Goal: Task Accomplishment & Management: Manage account settings

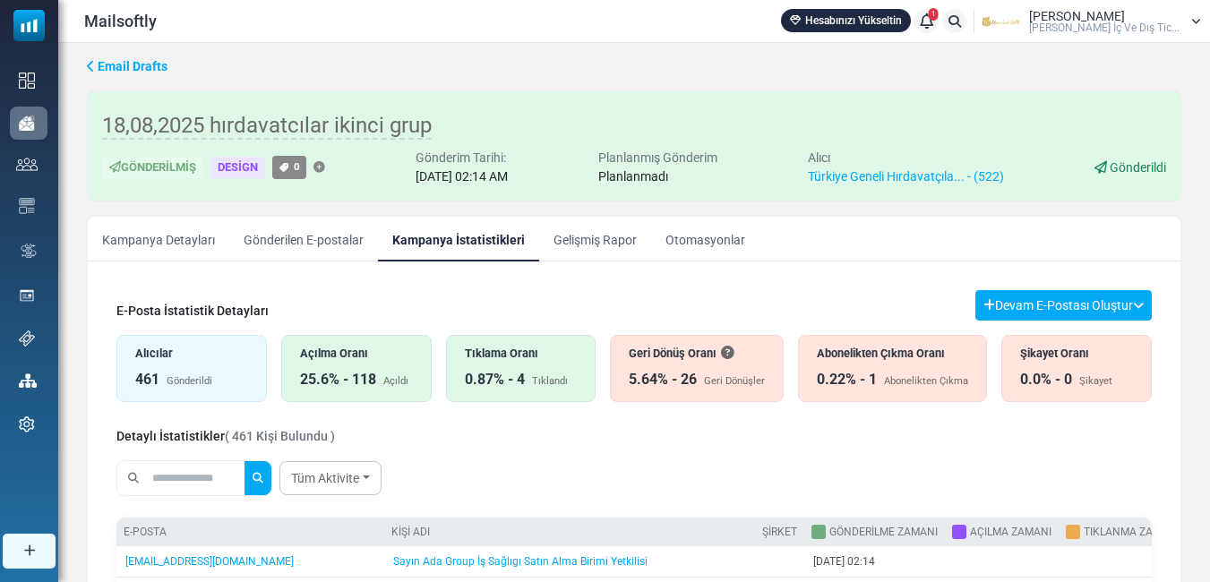
click at [683, 357] on div "Geri Dönüş Oranı" at bounding box center [697, 353] width 136 height 17
click at [366, 356] on div "Açılma Oranı" at bounding box center [356, 353] width 113 height 17
click at [372, 361] on div "Açılma Oranı" at bounding box center [356, 353] width 113 height 17
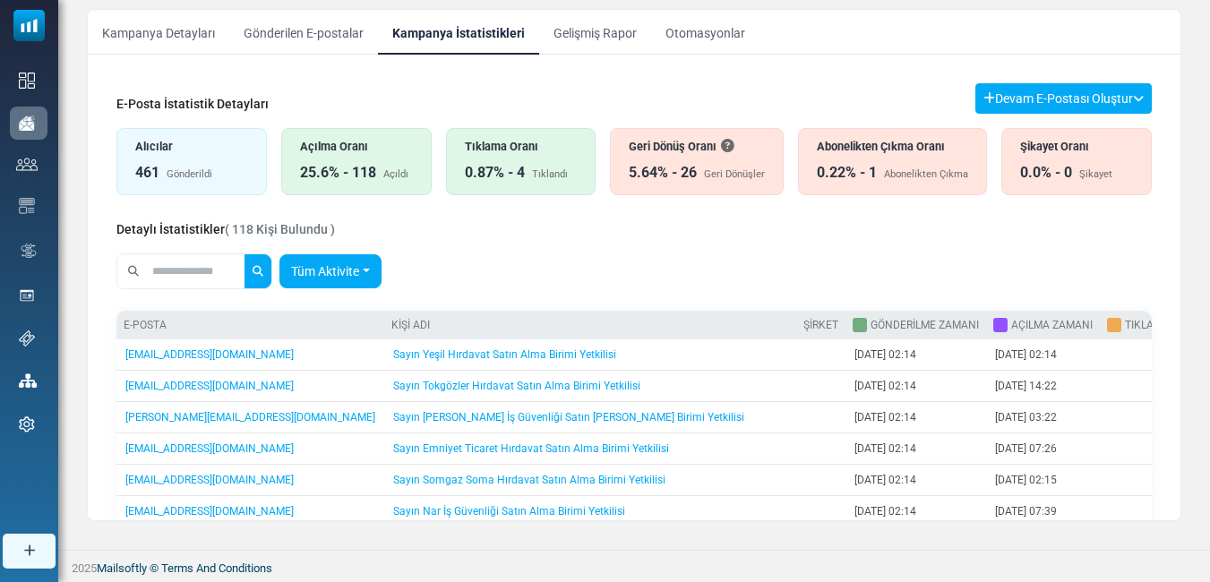
click at [381, 270] on link "Tüm Aktivite" at bounding box center [330, 271] width 102 height 34
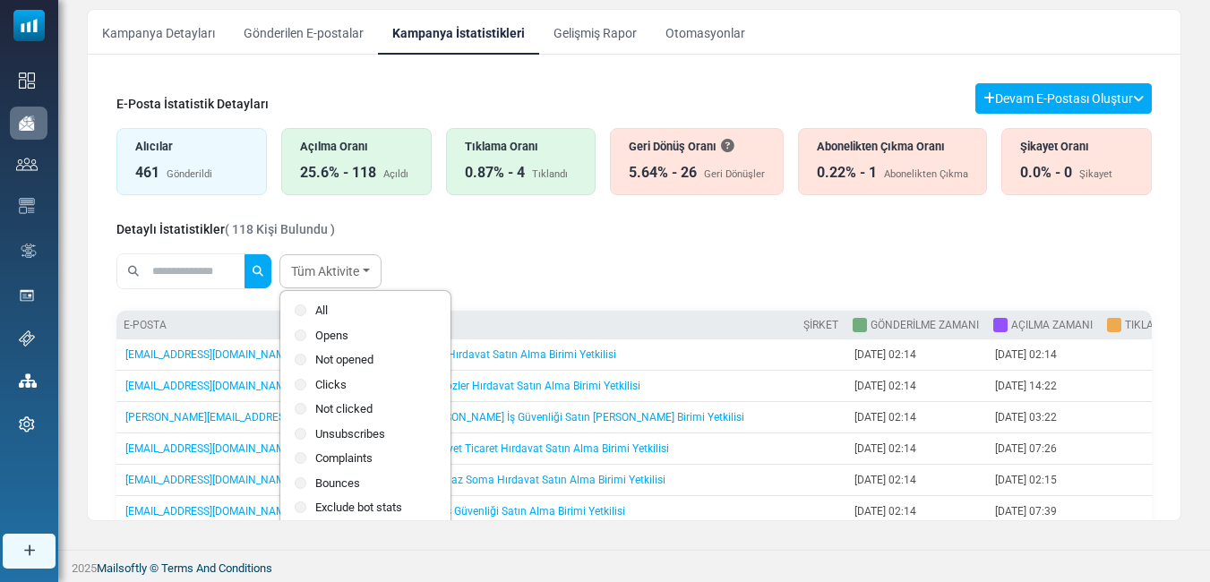
click at [466, 264] on div "Tüm Aktivite All Opens Not opened Clicks Not clicked" at bounding box center [633, 271] width 1035 height 50
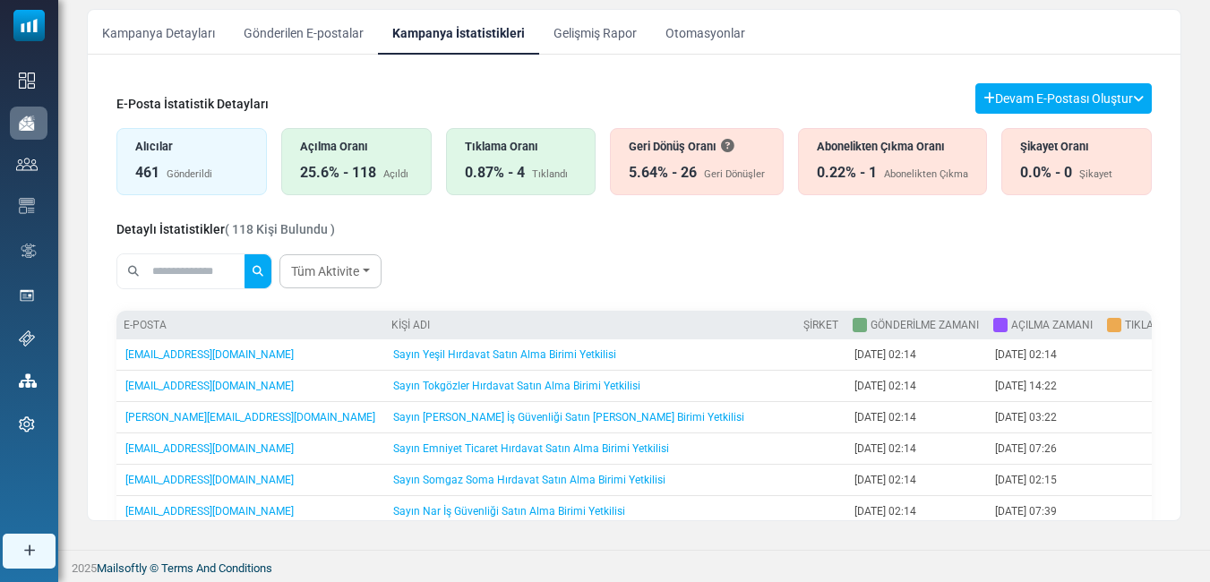
click at [589, 22] on link "Gelişmiş Rapor" at bounding box center [595, 32] width 112 height 45
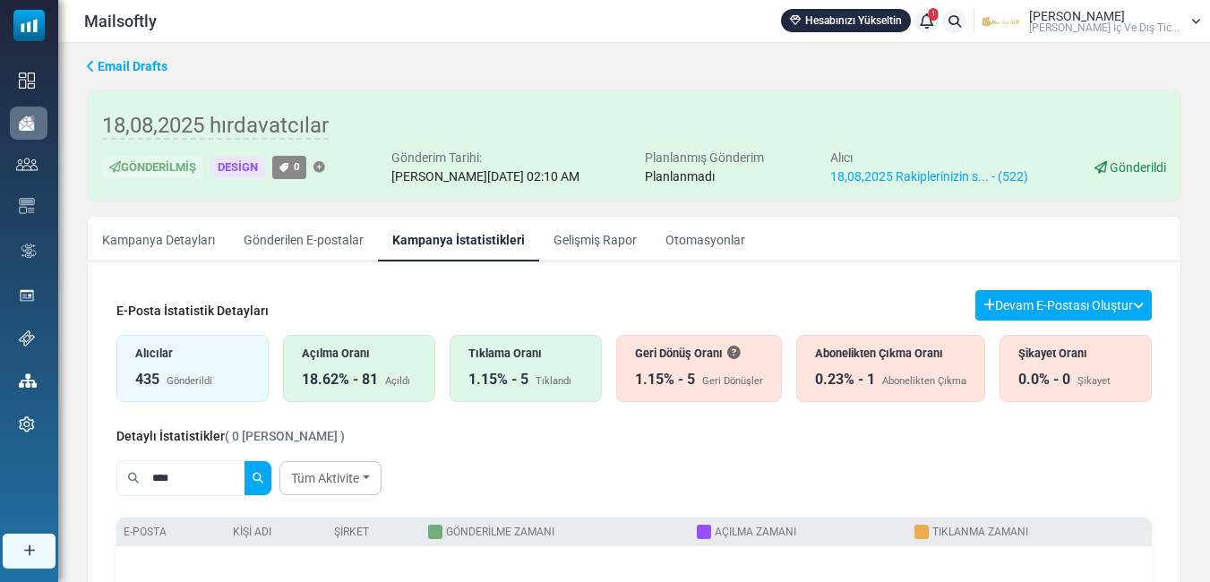
scroll to position [4, 0]
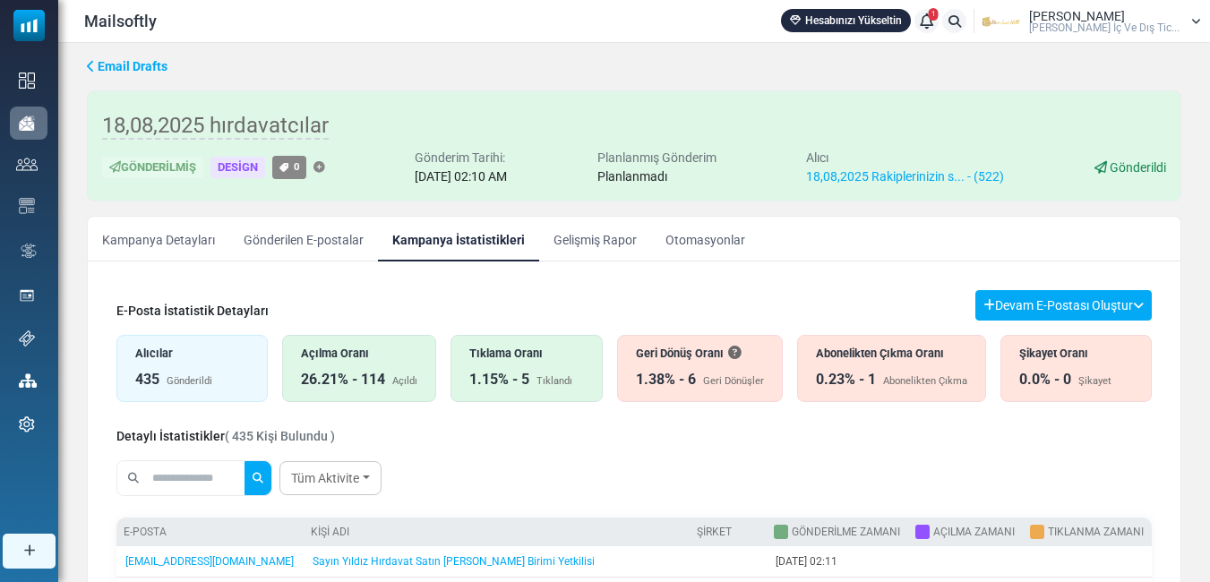
click at [689, 379] on div "1.38% - 6" at bounding box center [666, 379] width 60 height 21
click at [363, 348] on div "Açılma Oranı" at bounding box center [359, 353] width 116 height 17
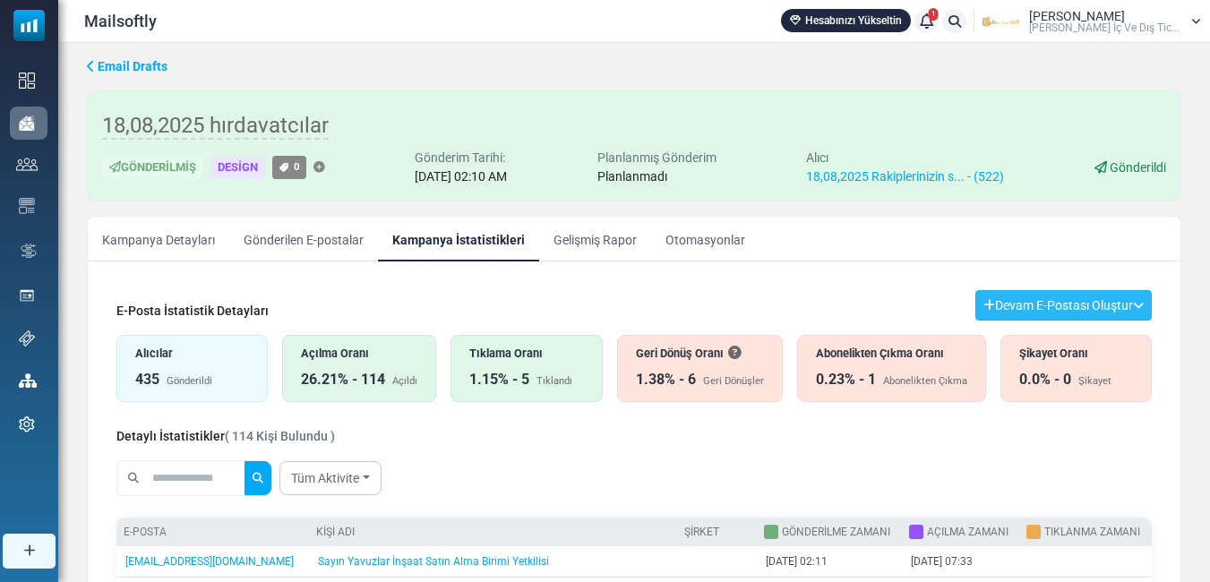
click at [1136, 300] on icon at bounding box center [1138, 305] width 11 height 13
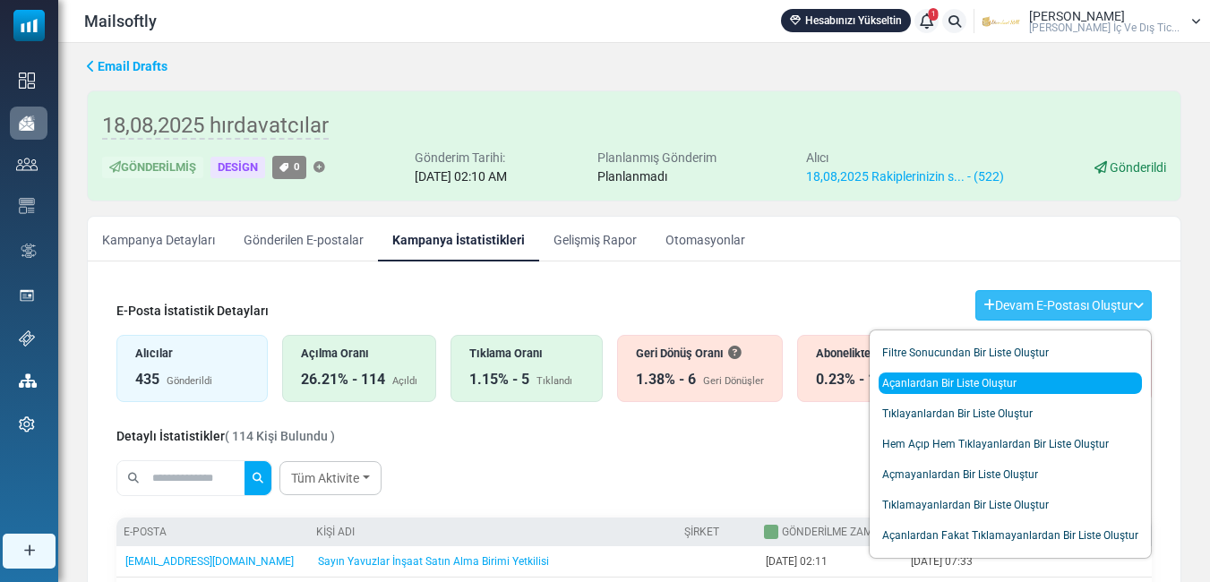
click at [973, 383] on link "Açanlardan Bir Liste Oluştur" at bounding box center [1009, 382] width 263 height 21
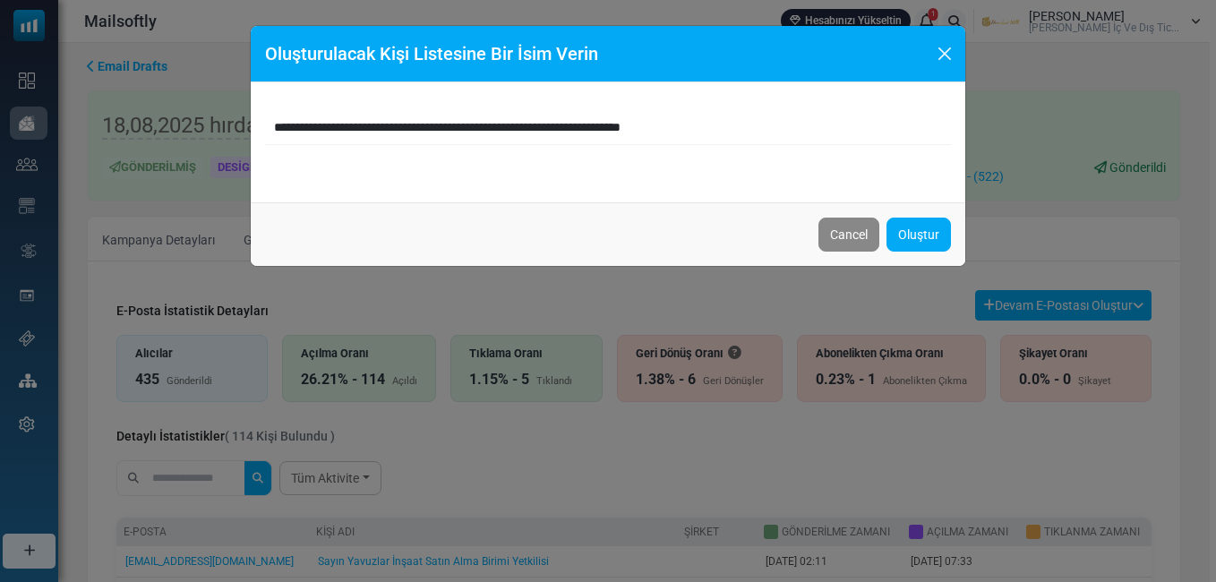
click at [691, 118] on input "**********" at bounding box center [608, 128] width 686 height 34
type input "**********"
click at [920, 235] on link "Oluştur" at bounding box center [918, 235] width 64 height 34
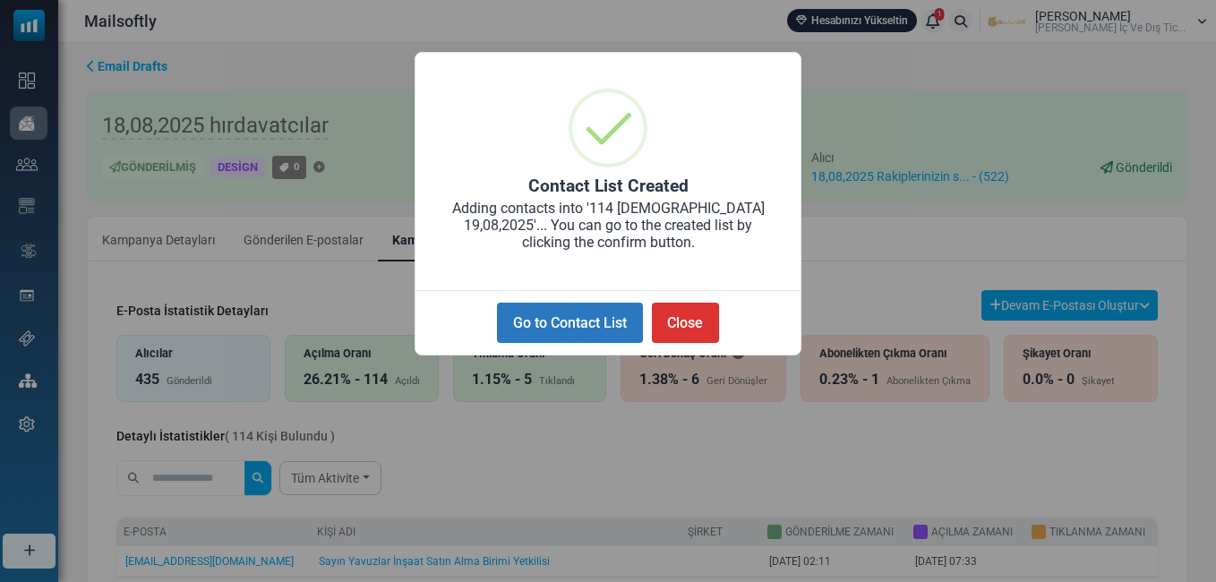
click at [542, 316] on button "Go to Contact List" at bounding box center [569, 323] width 145 height 40
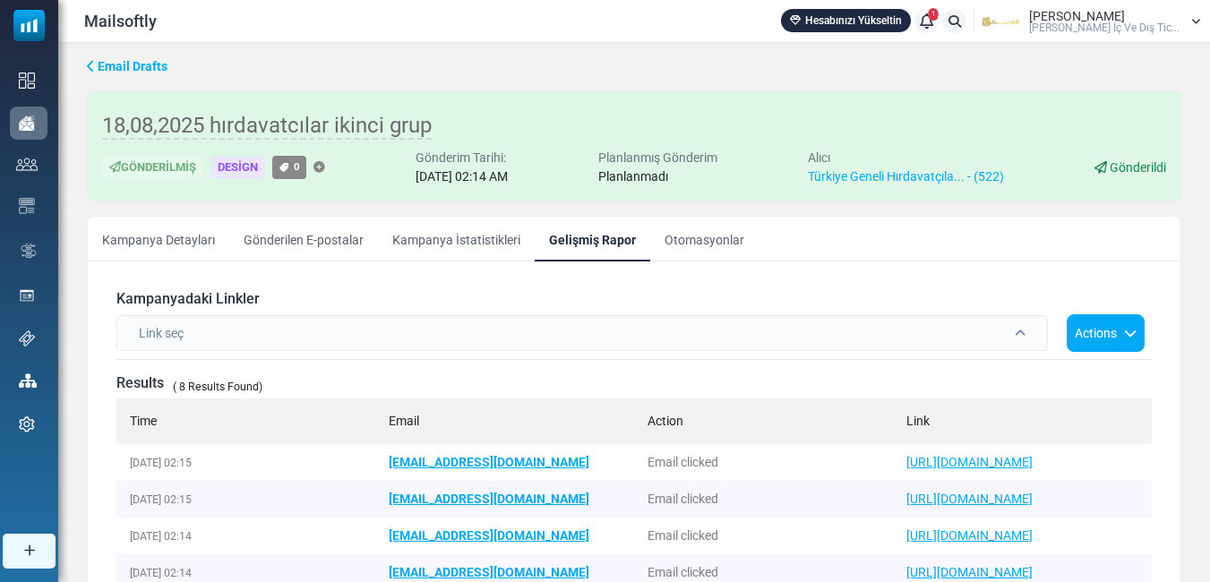
click at [1014, 331] on span at bounding box center [1019, 333] width 11 height 13
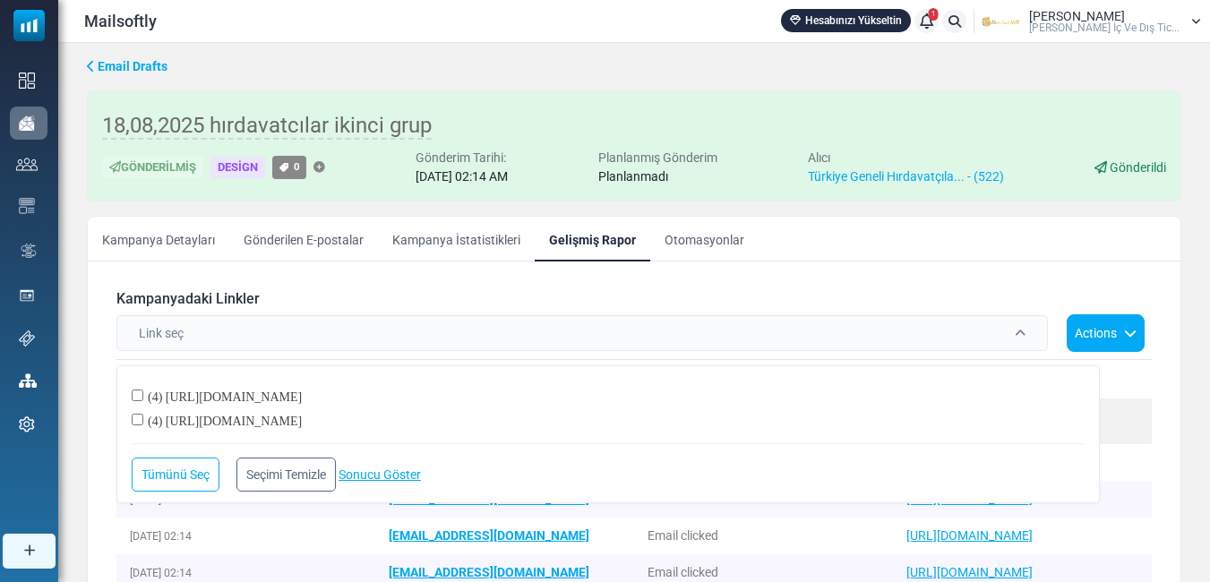
scroll to position [29, 0]
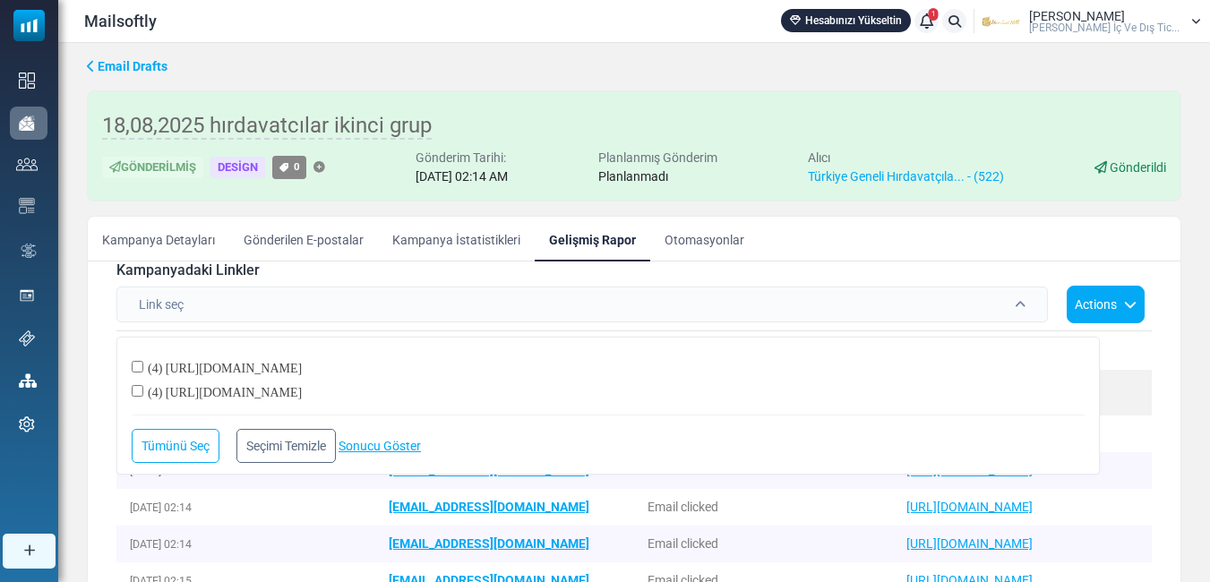
click at [827, 278] on h6 "Kampanyadaki Linkler" at bounding box center [633, 269] width 1035 height 17
click at [1002, 304] on div "Link seç" at bounding box center [581, 305] width 931 height 36
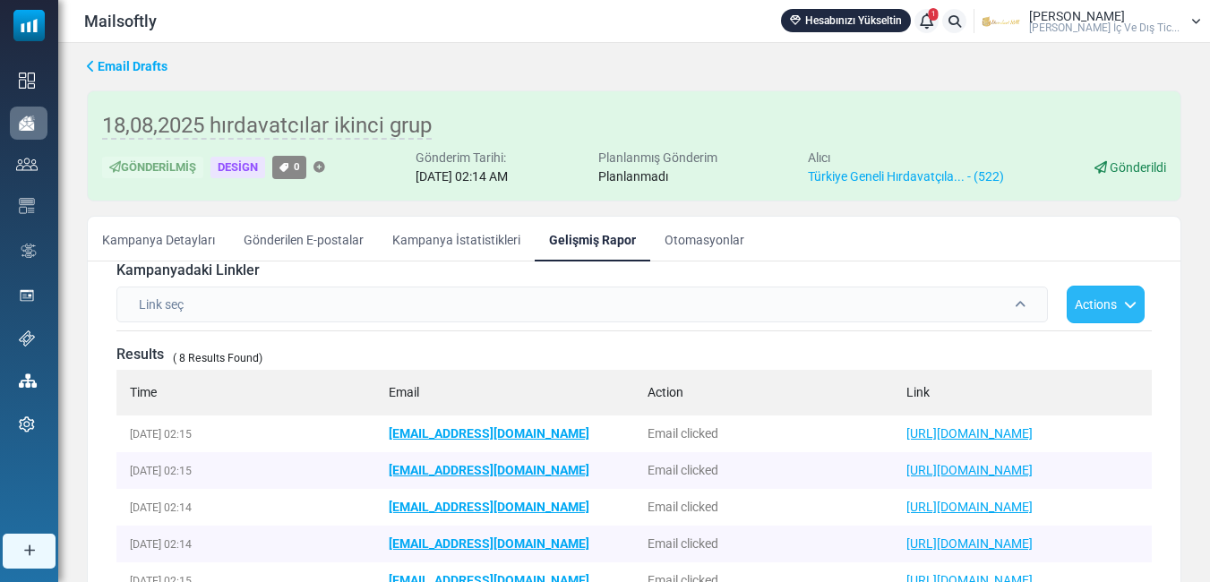
click at [1123, 312] on button "Actions" at bounding box center [1105, 305] width 78 height 38
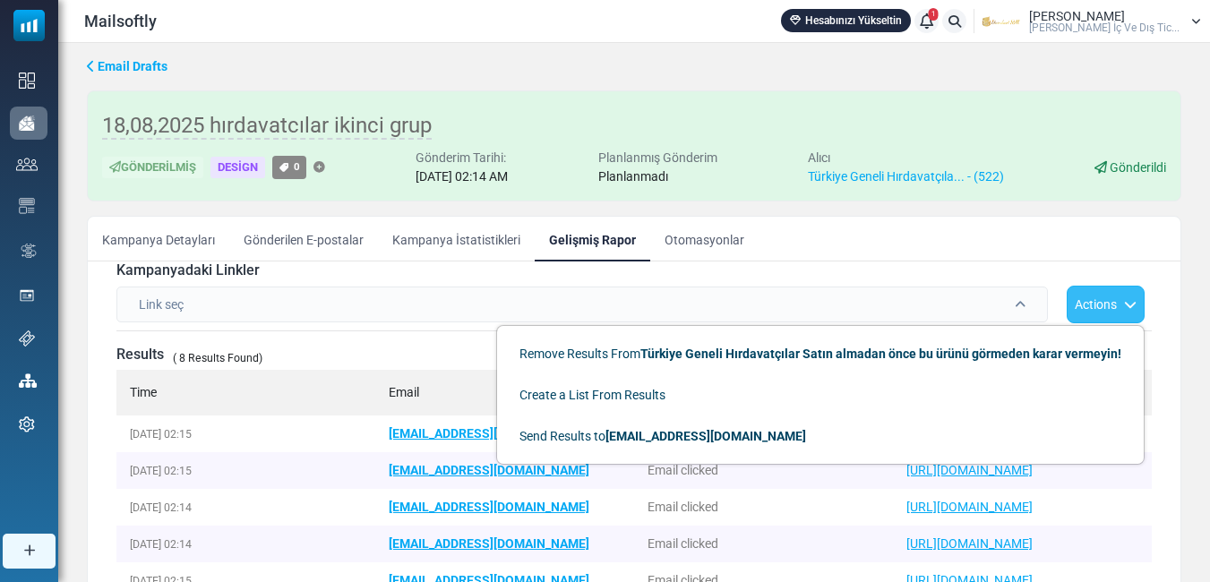
click at [925, 248] on ul "Kampanya Detayları Gönderilen E-postalar Kampanya İstatistikleri Gelişmiş Rapor…" at bounding box center [634, 239] width 1092 height 45
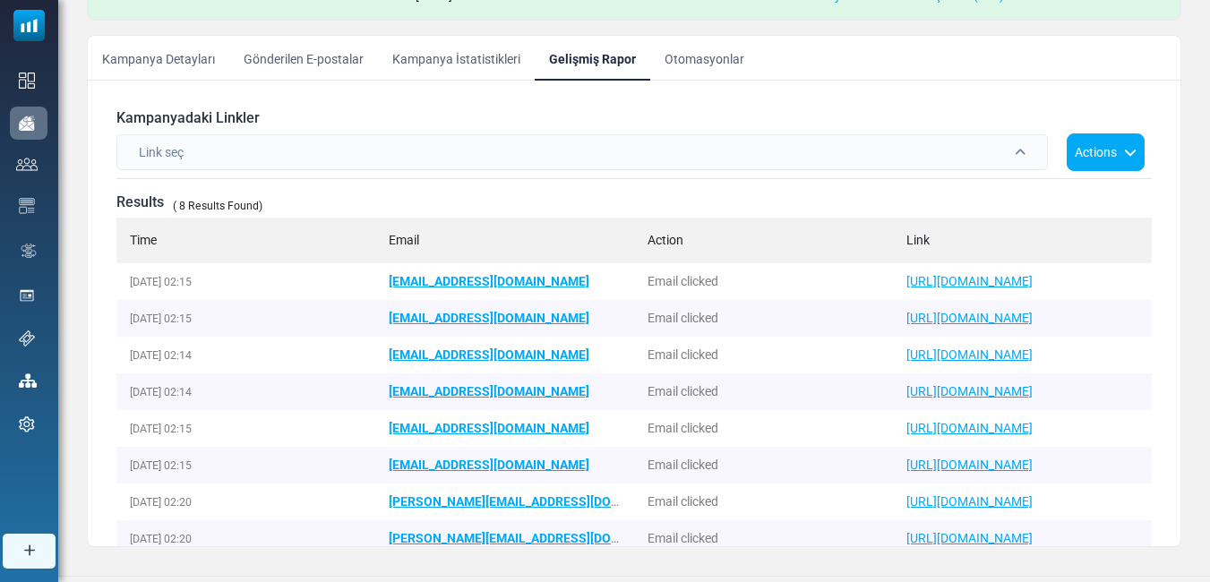
scroll to position [0, 0]
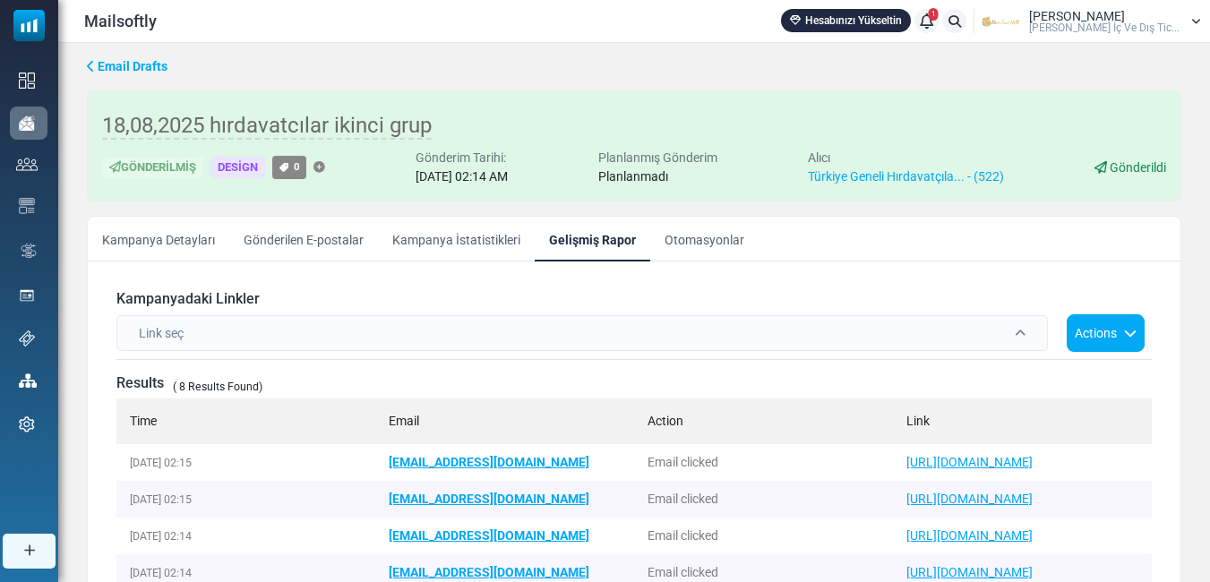
click at [472, 237] on link "Kampanya İstatistikleri" at bounding box center [456, 239] width 157 height 45
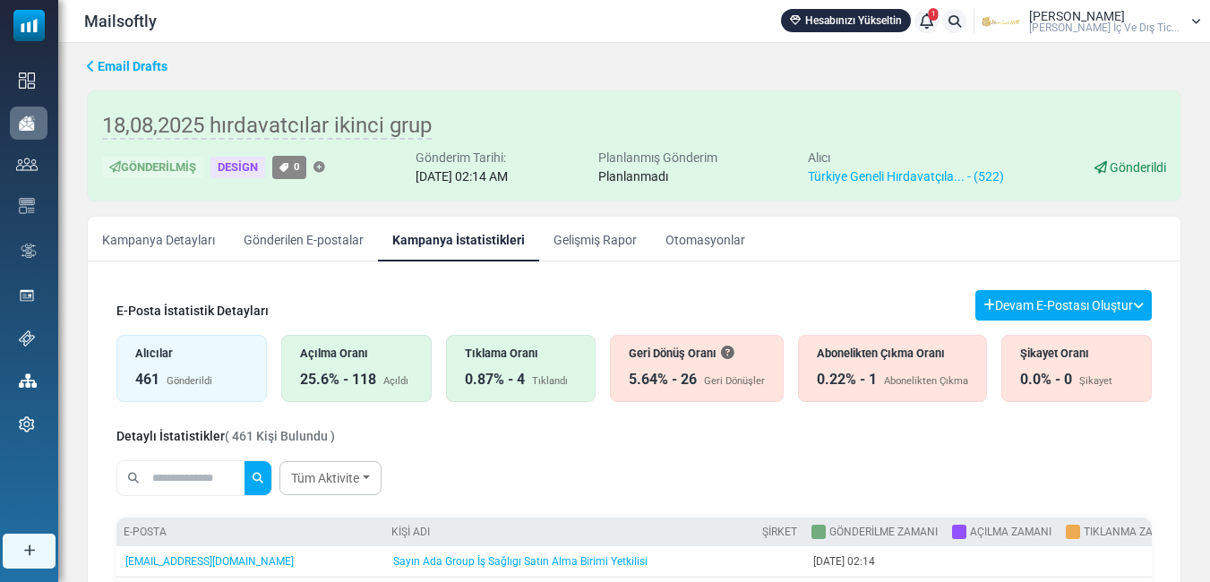
click at [394, 354] on div "Açılma Oranı" at bounding box center [356, 353] width 113 height 17
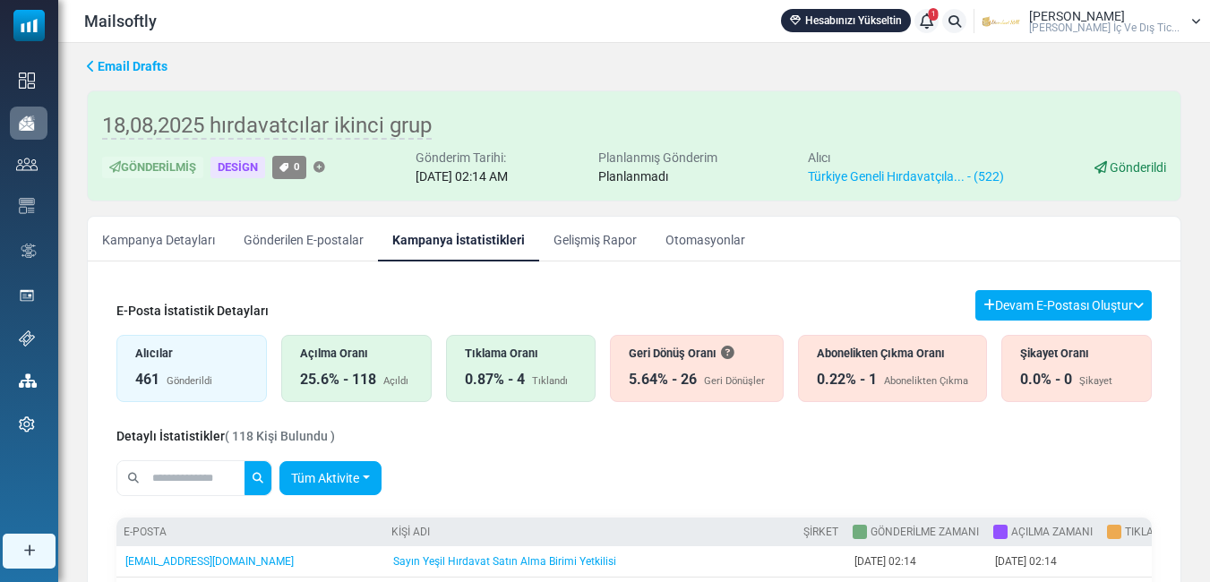
click at [381, 474] on link "Tüm Aktivite" at bounding box center [330, 478] width 102 height 34
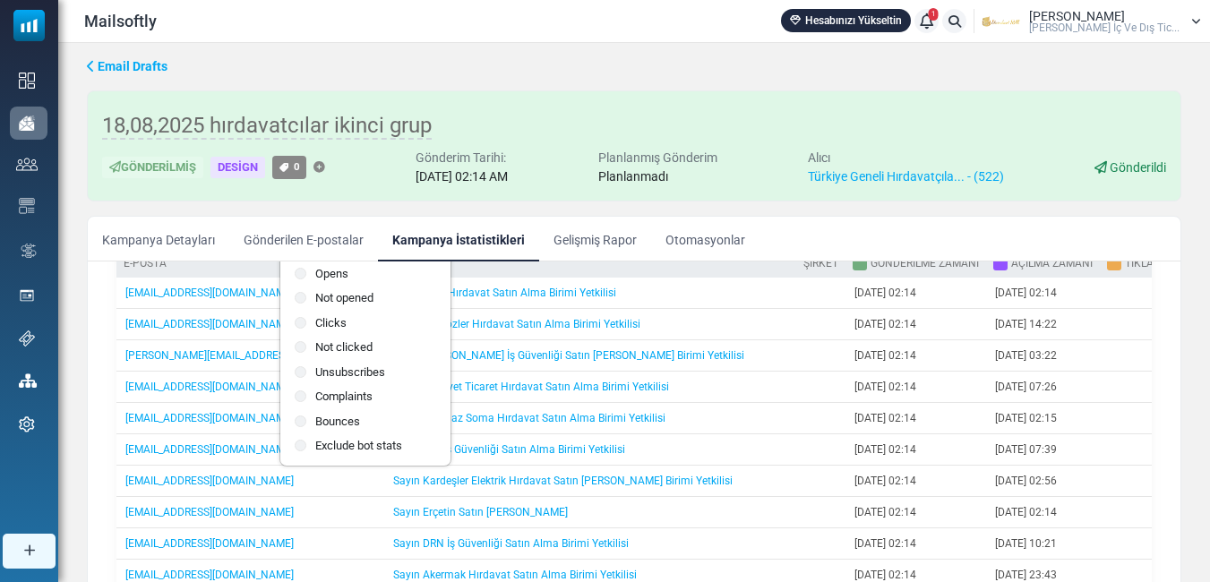
scroll to position [90, 0]
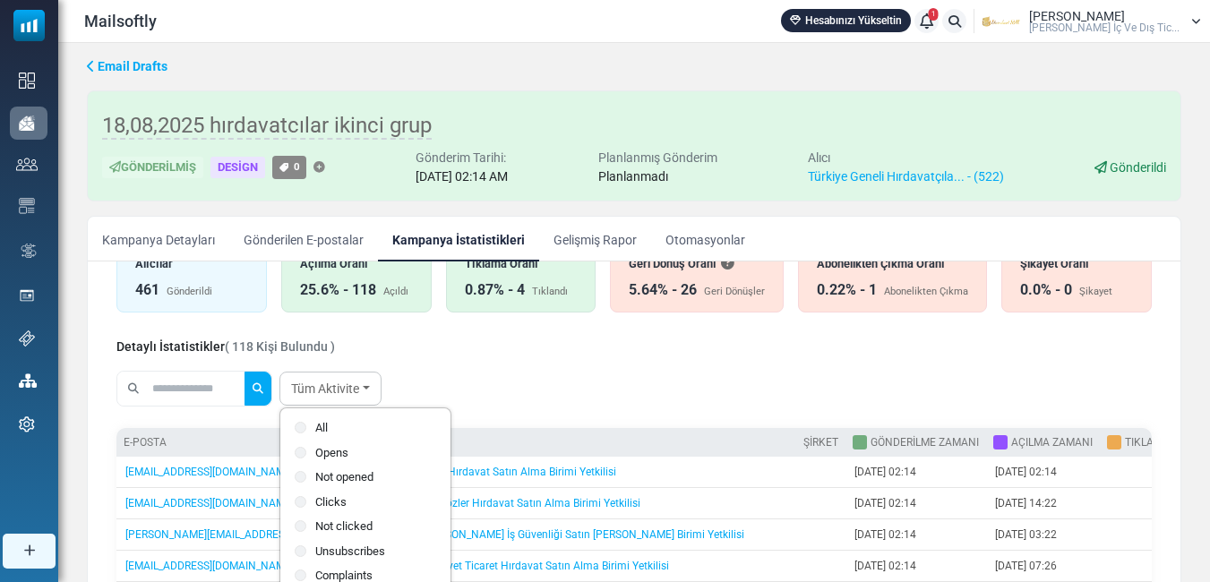
click at [643, 344] on div "Detaylı İstatistikler ( 118 Kişi Bulundu )" at bounding box center [633, 345] width 1035 height 22
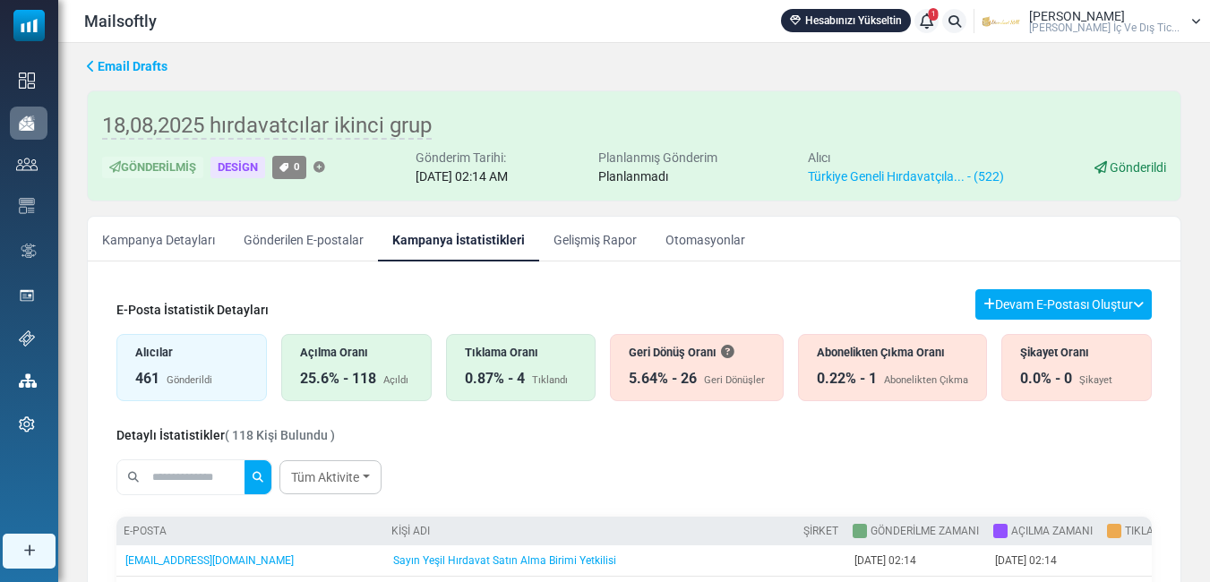
scroll to position [0, 0]
click at [1134, 304] on icon at bounding box center [1138, 305] width 11 height 13
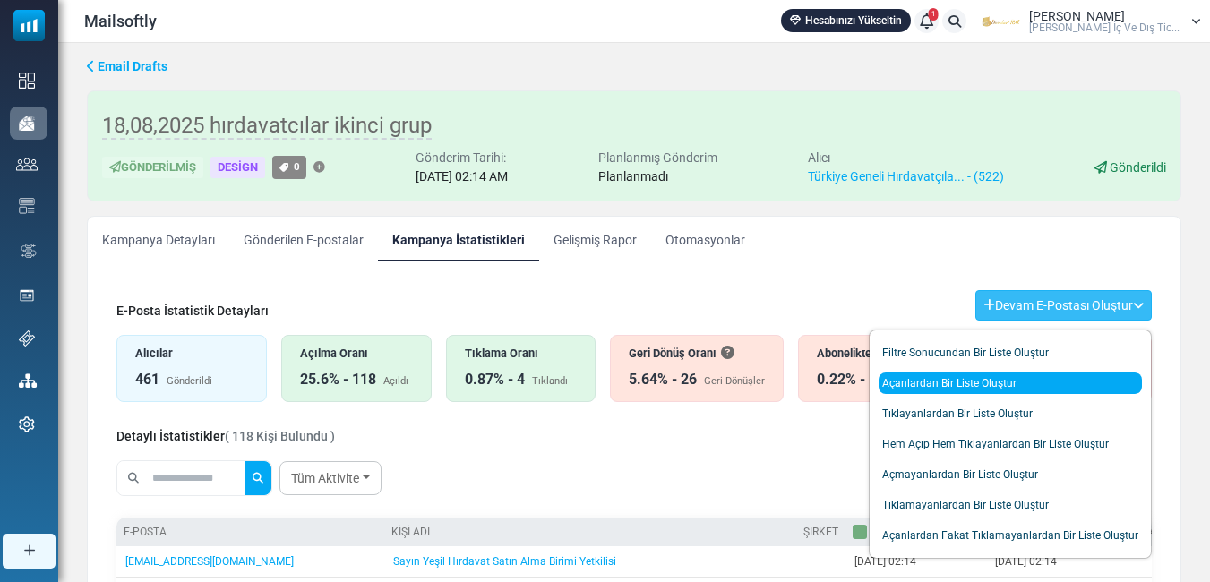
click at [986, 383] on link "Açanlardan Bir Liste Oluştur" at bounding box center [1009, 382] width 263 height 21
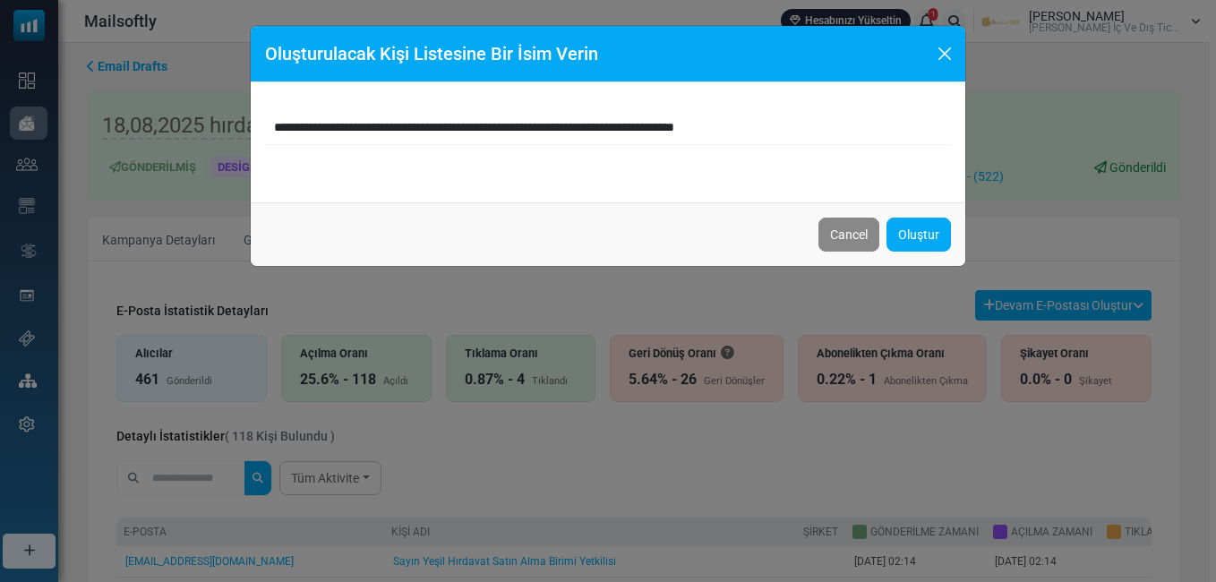
drag, startPoint x: 791, startPoint y: 124, endPoint x: 244, endPoint y: 128, distance: 546.2
click at [244, 128] on div "**********" at bounding box center [608, 291] width 1216 height 582
type input "**********"
click at [921, 227] on link "Oluştur" at bounding box center [918, 235] width 64 height 34
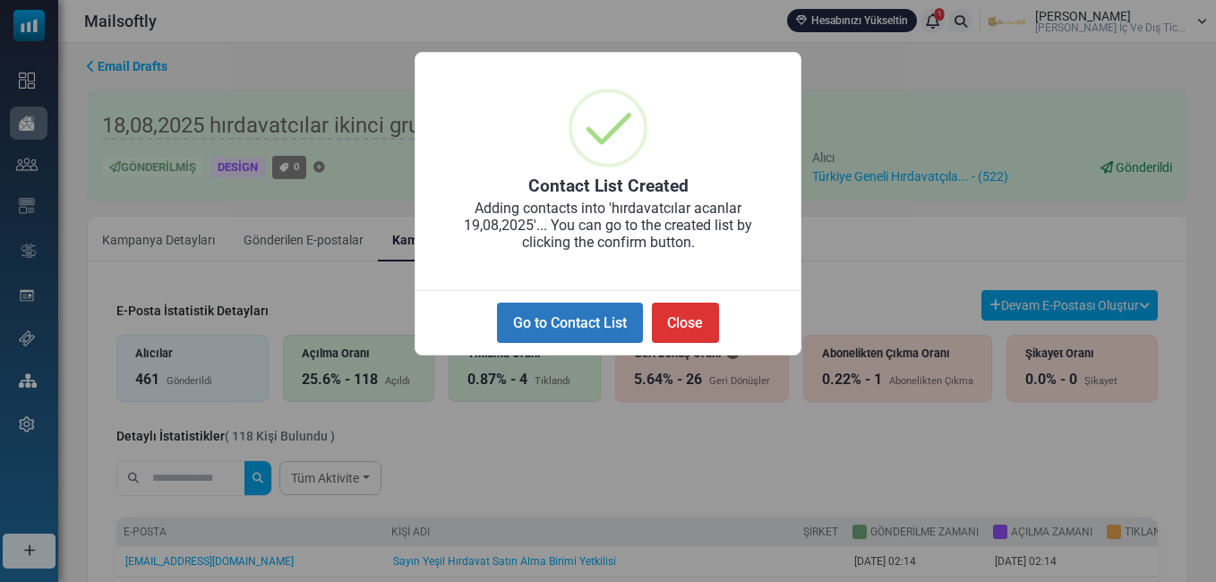
click at [604, 321] on button "Go to Contact List" at bounding box center [569, 323] width 145 height 40
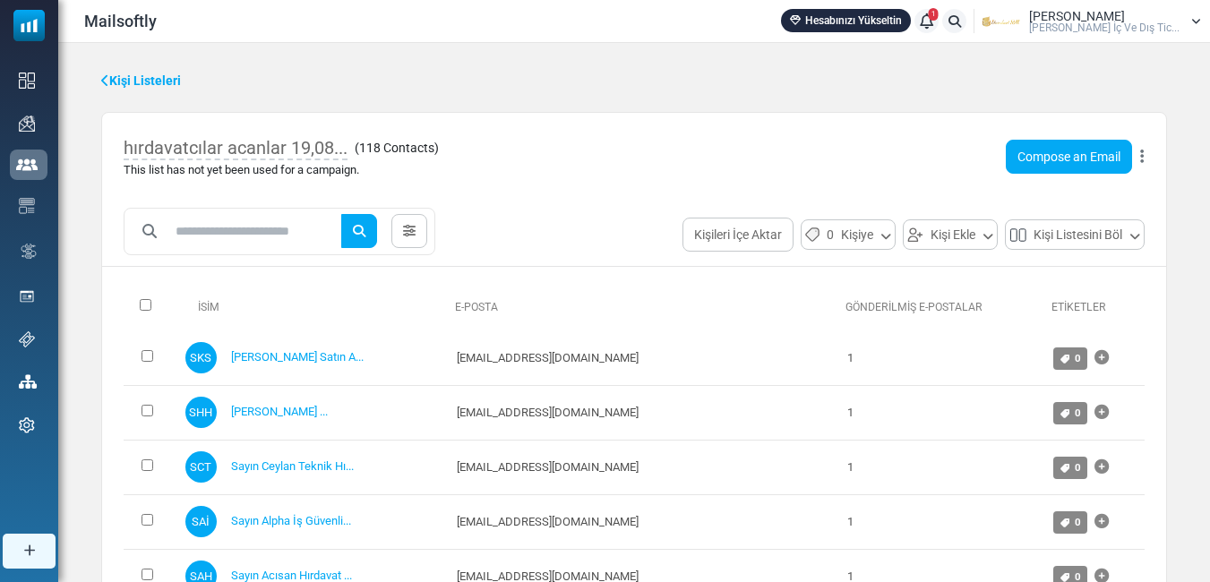
click at [1142, 157] on icon at bounding box center [1142, 157] width 4 height 1
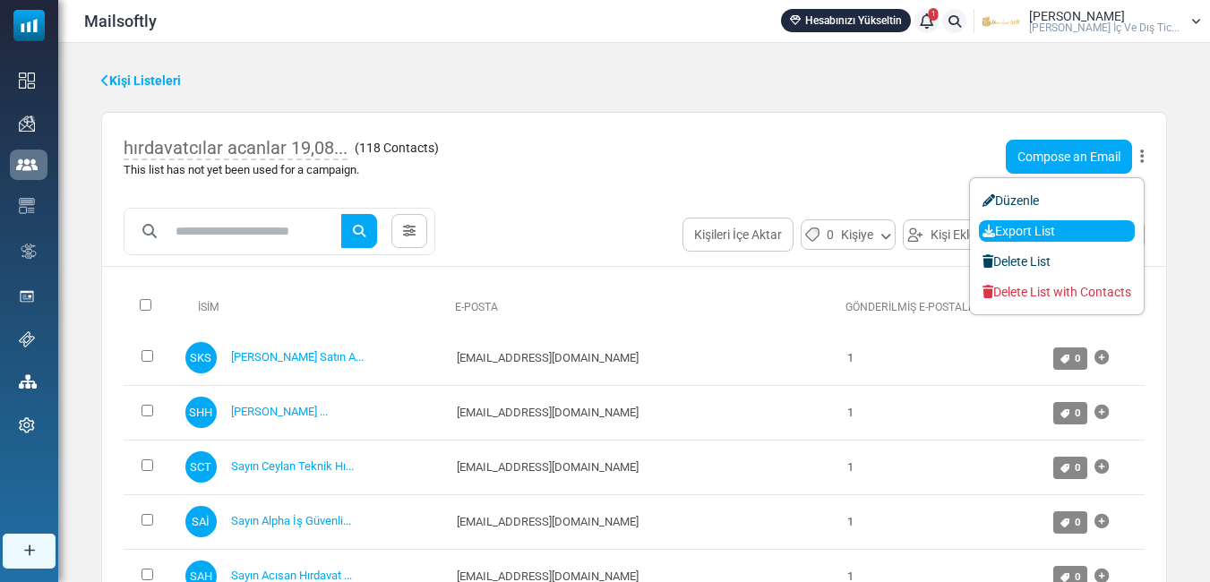
click at [1031, 225] on link "Export List" at bounding box center [1057, 230] width 156 height 21
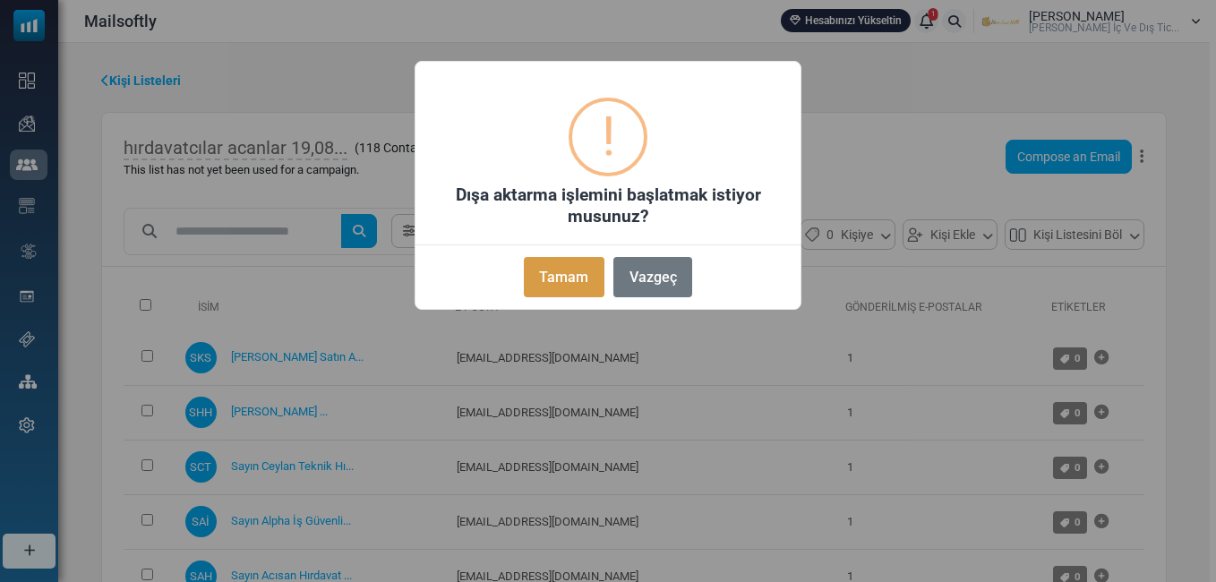
click at [548, 276] on button "Tamam" at bounding box center [564, 277] width 81 height 40
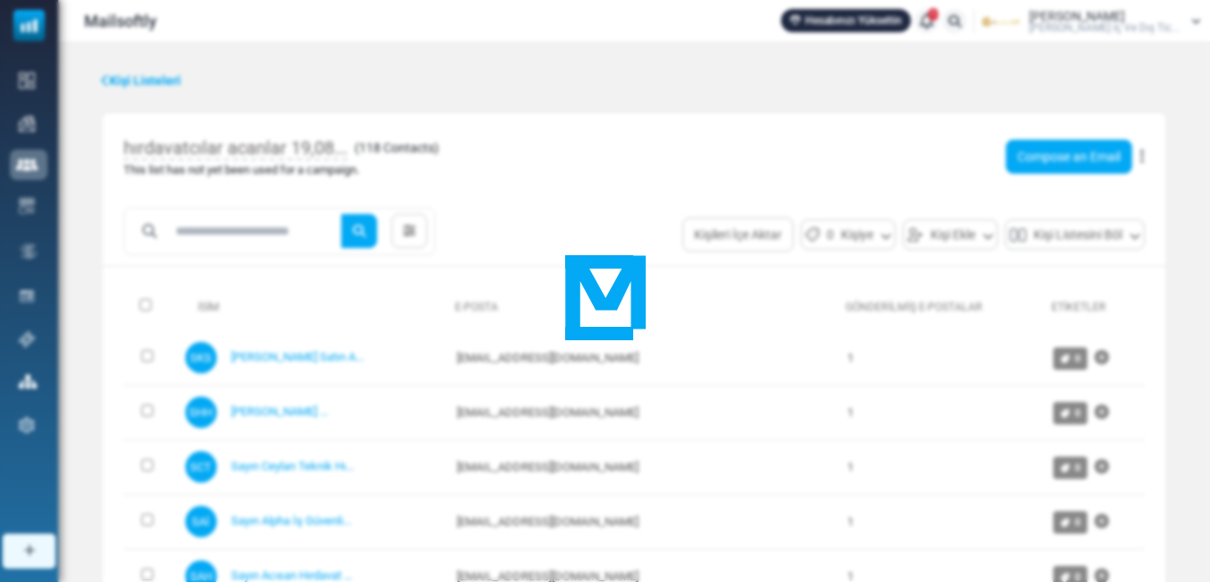
click at [598, 150] on div at bounding box center [605, 291] width 1210 height 582
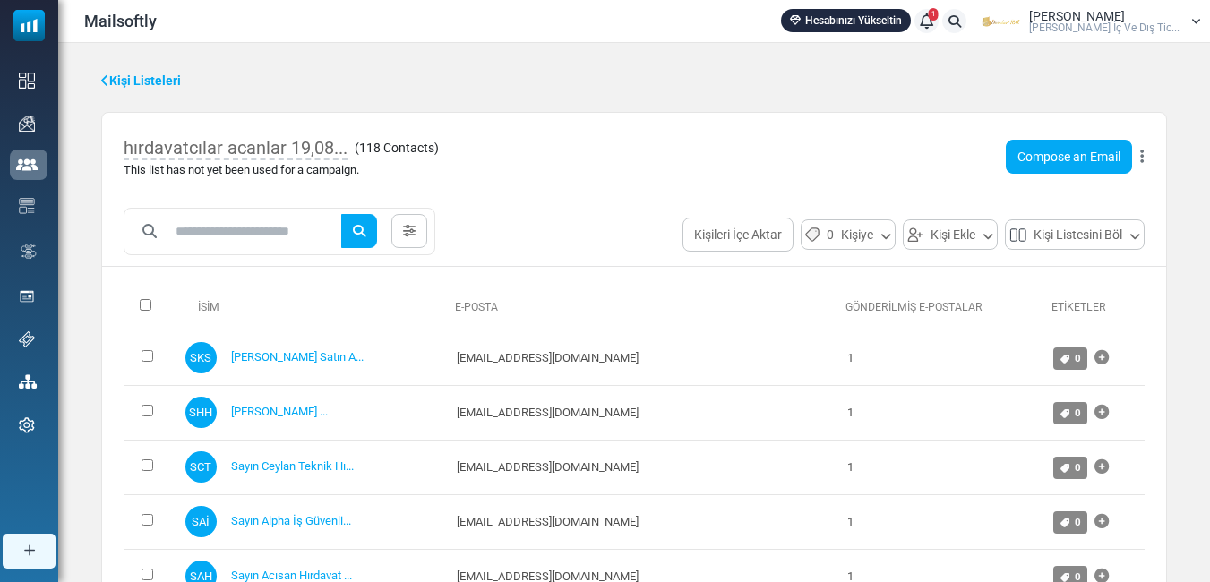
click at [1141, 158] on icon at bounding box center [1142, 157] width 4 height 1
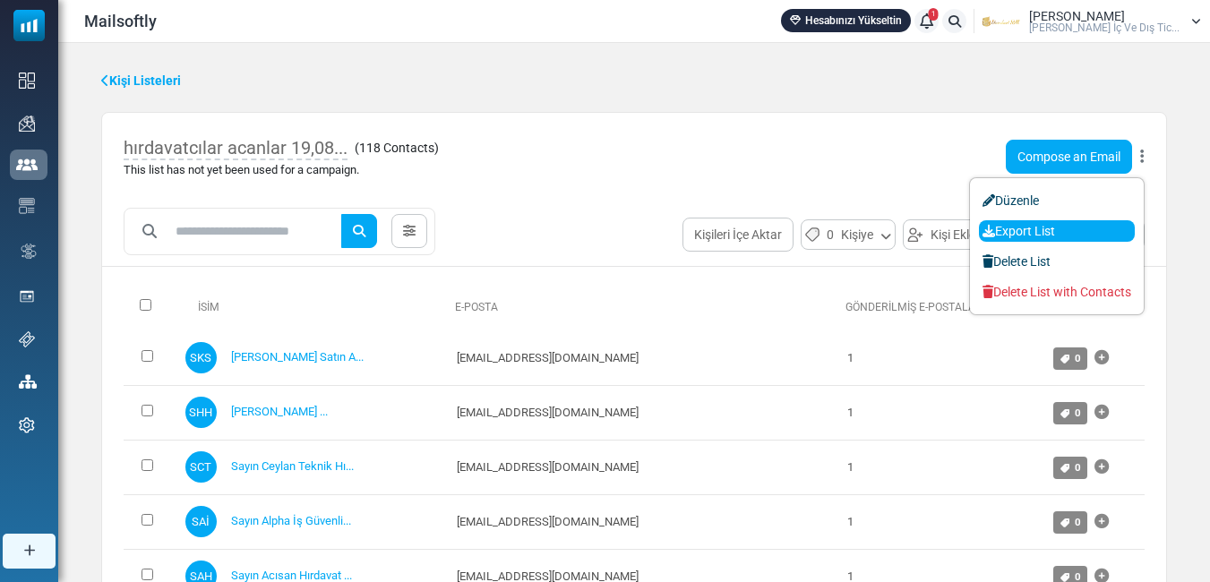
click at [1069, 227] on link "Export List" at bounding box center [1057, 230] width 156 height 21
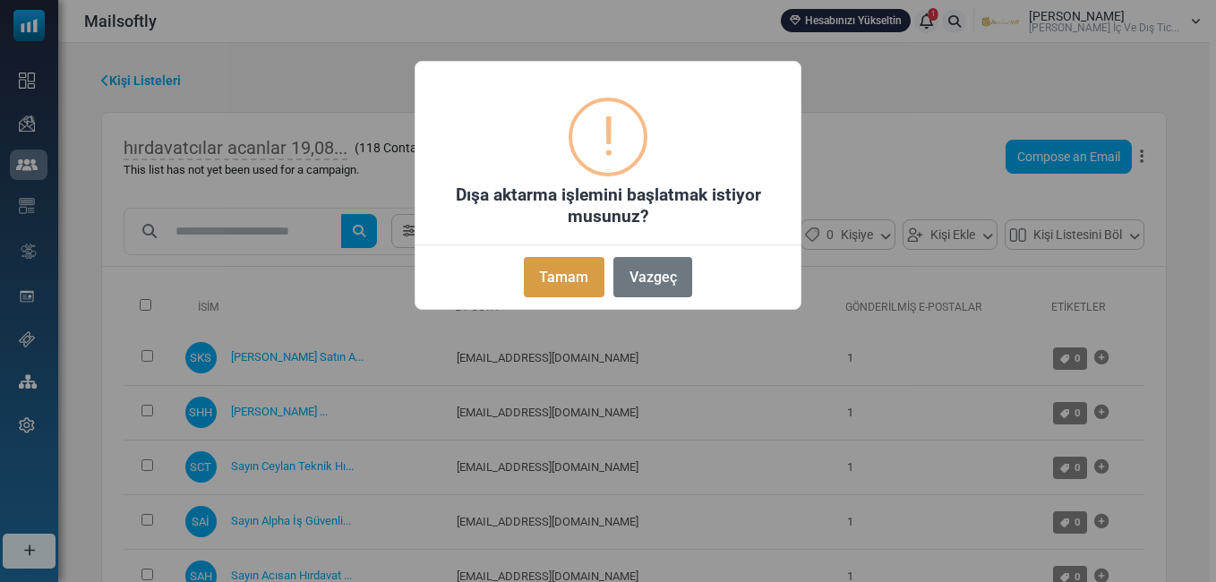
click at [562, 278] on button "Tamam" at bounding box center [564, 277] width 81 height 40
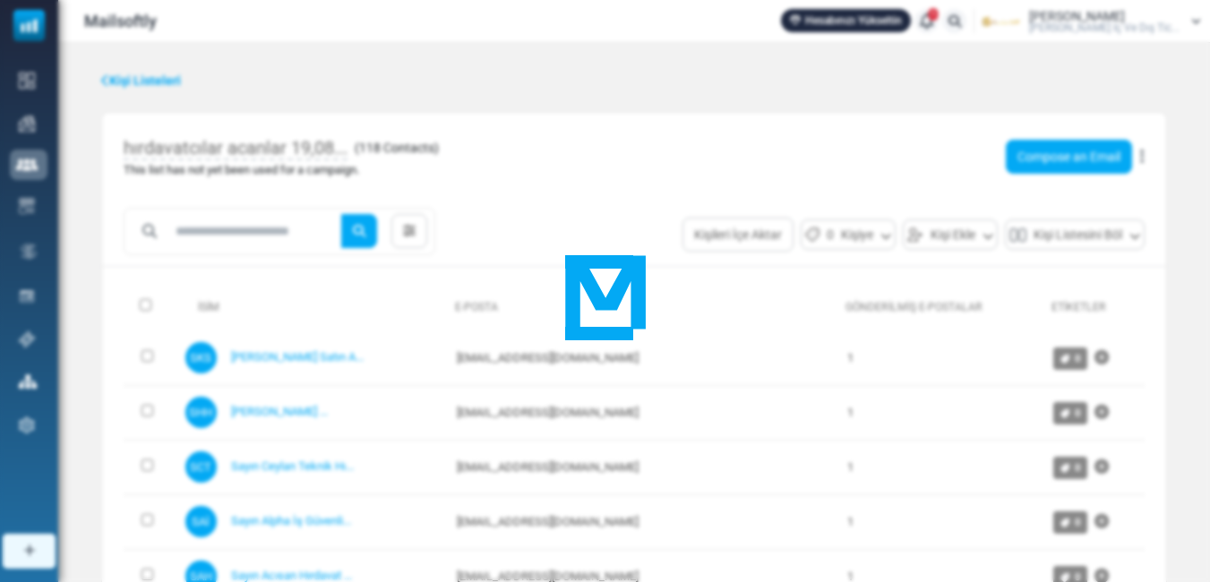
click at [751, 181] on div at bounding box center [605, 291] width 1210 height 582
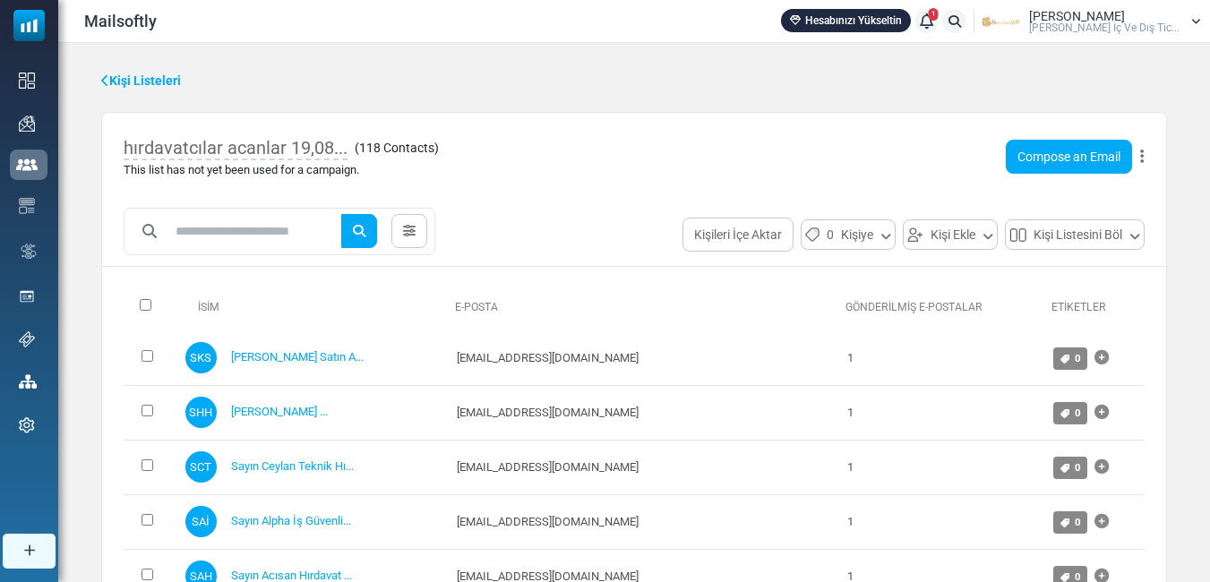
click at [1142, 157] on icon at bounding box center [1142, 157] width 4 height 1
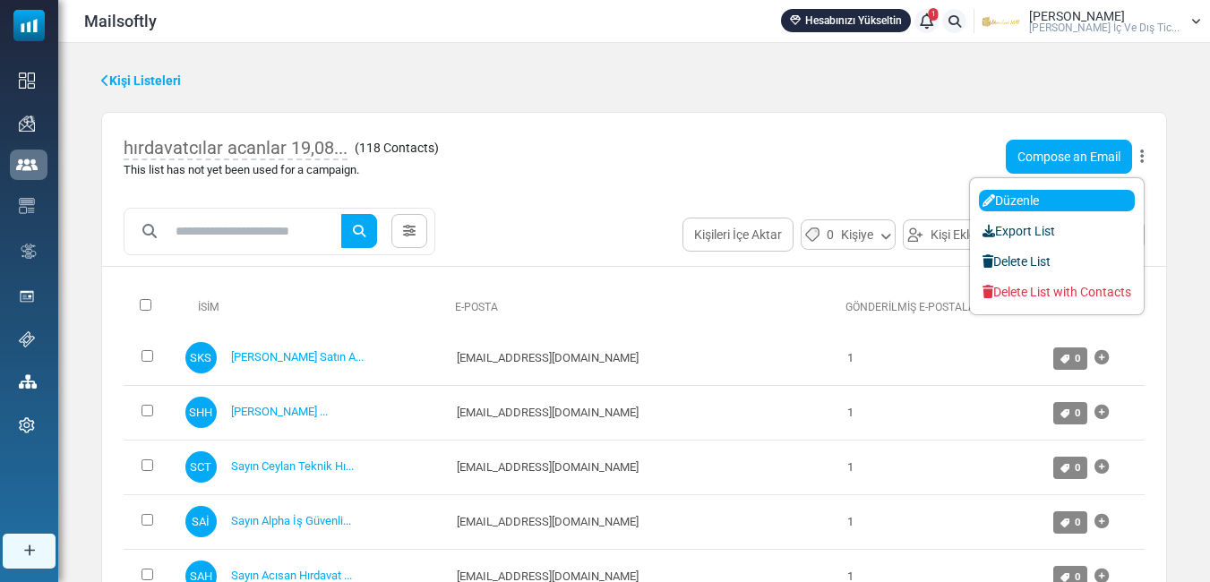
click at [1023, 193] on link "Düzenle" at bounding box center [1057, 200] width 156 height 21
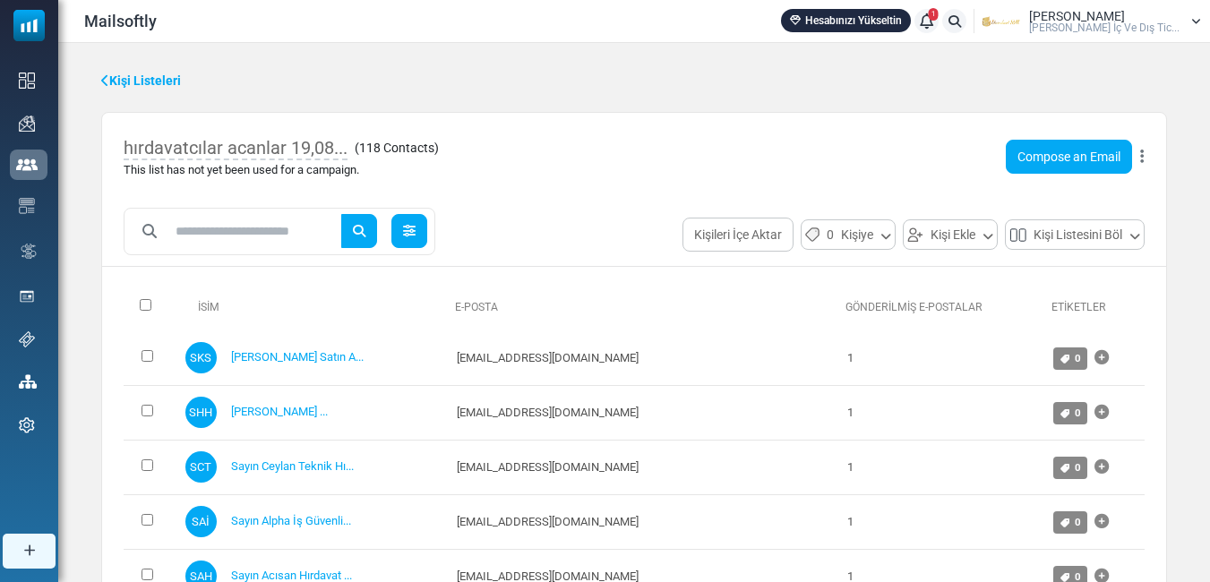
click at [427, 233] on link at bounding box center [409, 231] width 36 height 34
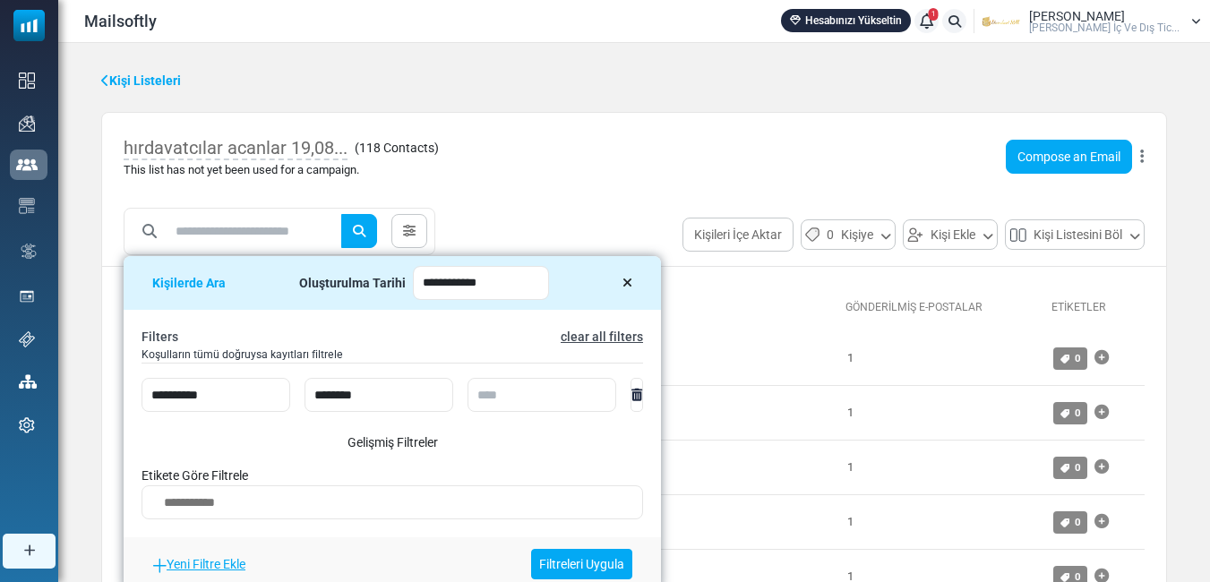
scroll to position [90, 0]
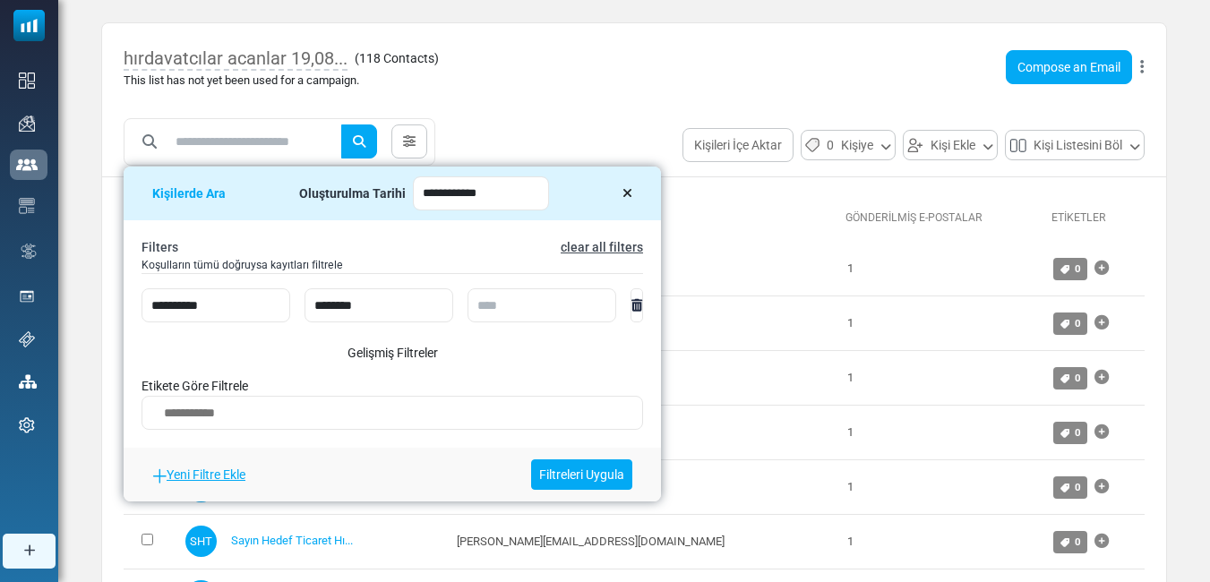
click at [199, 471] on link "Yeni Filtre Ekle" at bounding box center [198, 474] width 93 height 14
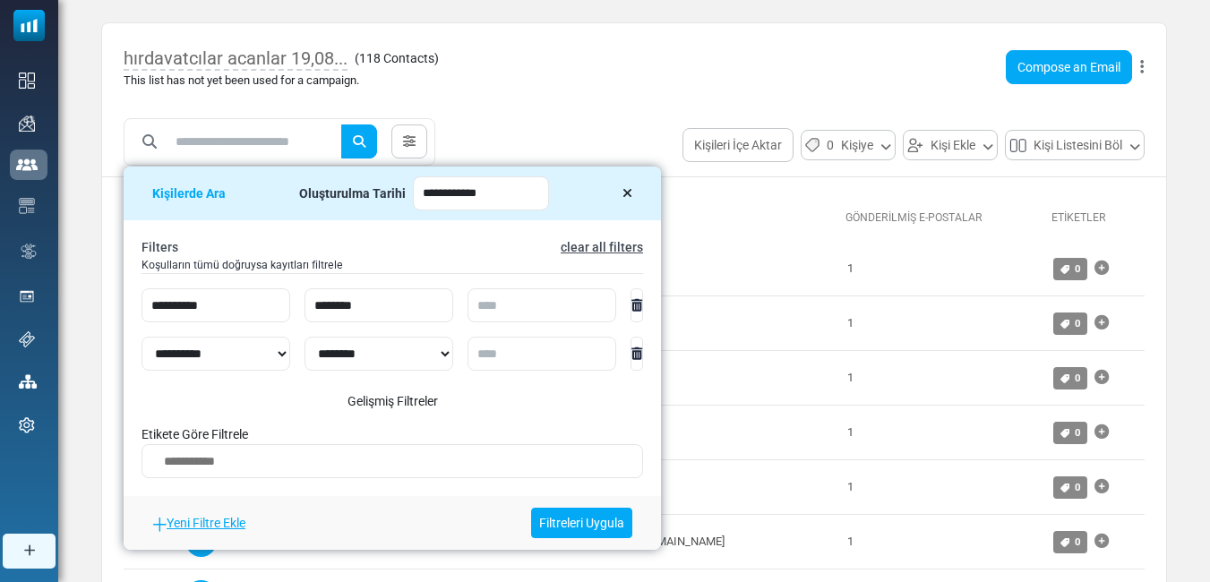
click at [268, 466] on textarea "Search" at bounding box center [392, 464] width 478 height 29
click at [628, 191] on icon at bounding box center [627, 193] width 10 height 13
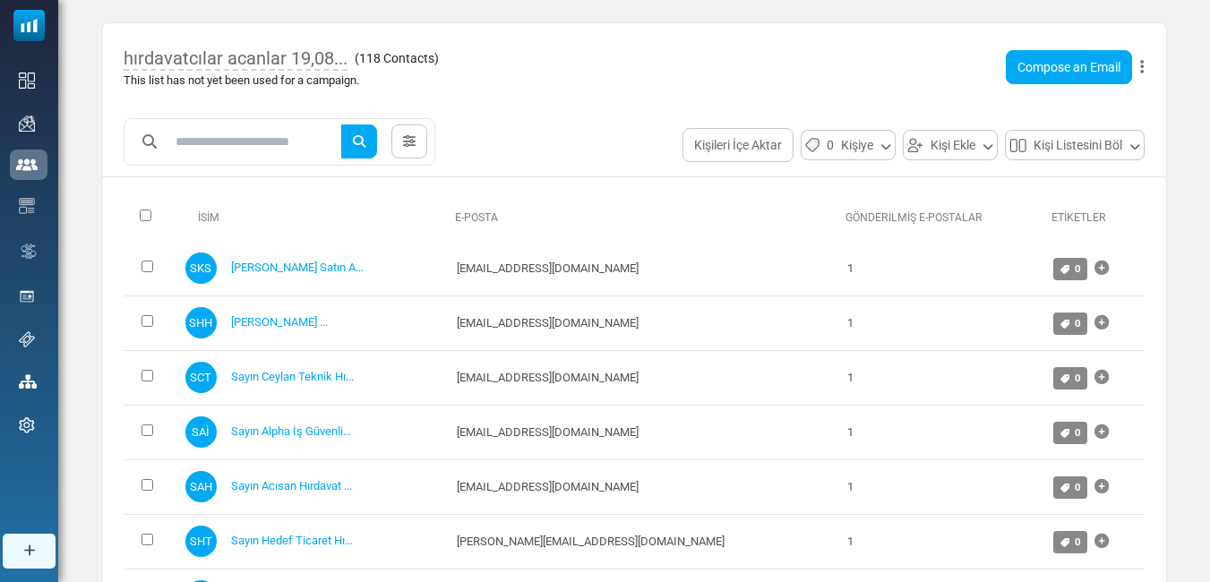
click at [578, 104] on div "hırdavatcılar acanlar 19,08... ( 118 Contacts ) This list has not yet been used…" at bounding box center [634, 67] width 1064 height 88
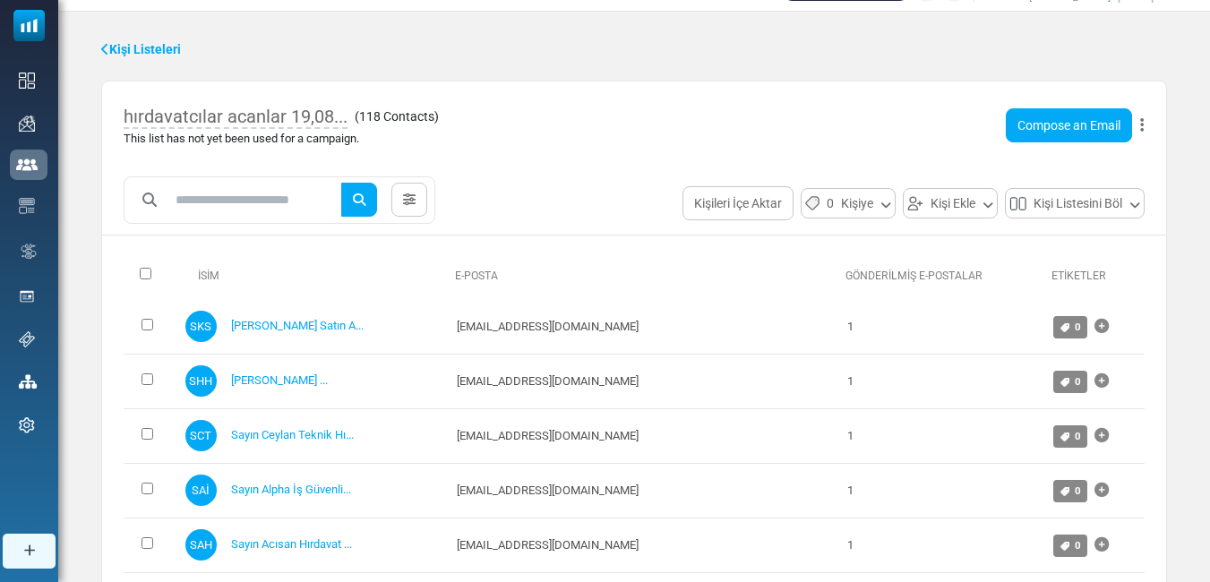
scroll to position [0, 0]
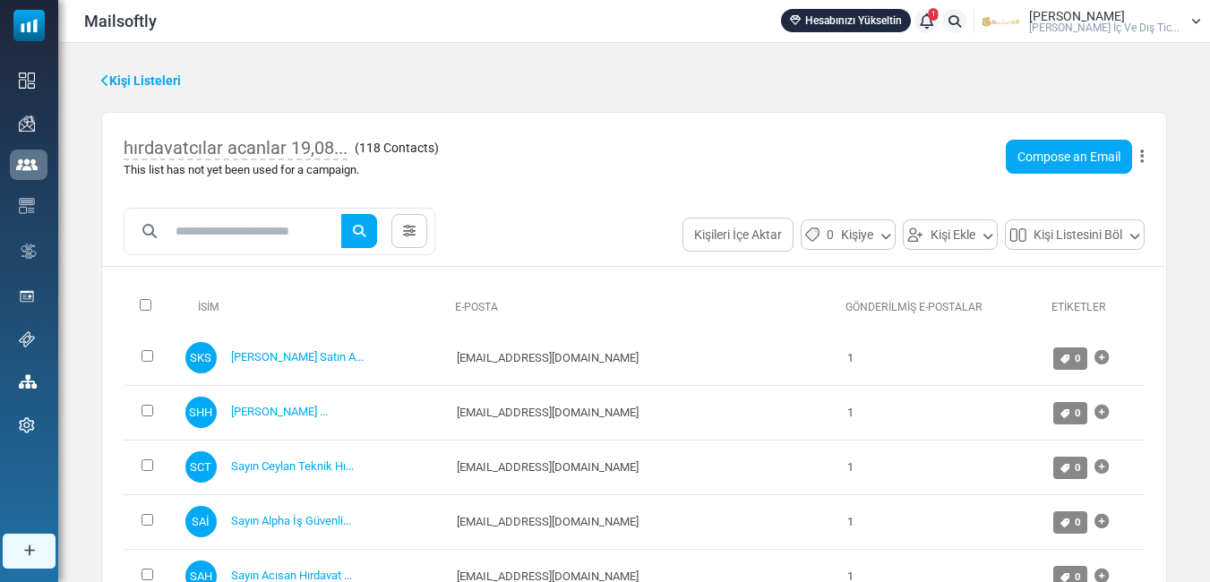
click at [909, 304] on link "Gönderilmiş E-Postalar" at bounding box center [913, 307] width 137 height 13
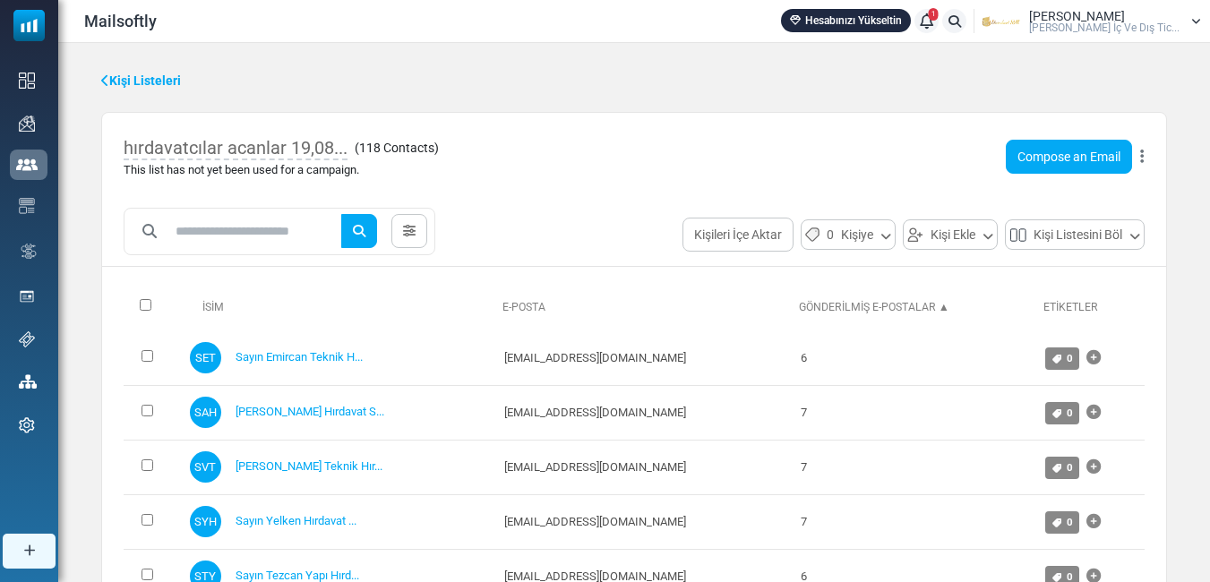
click at [932, 304] on link "Gönderilmiş E-Postalar ▲" at bounding box center [874, 307] width 150 height 13
click at [1142, 157] on icon at bounding box center [1142, 157] width 4 height 1
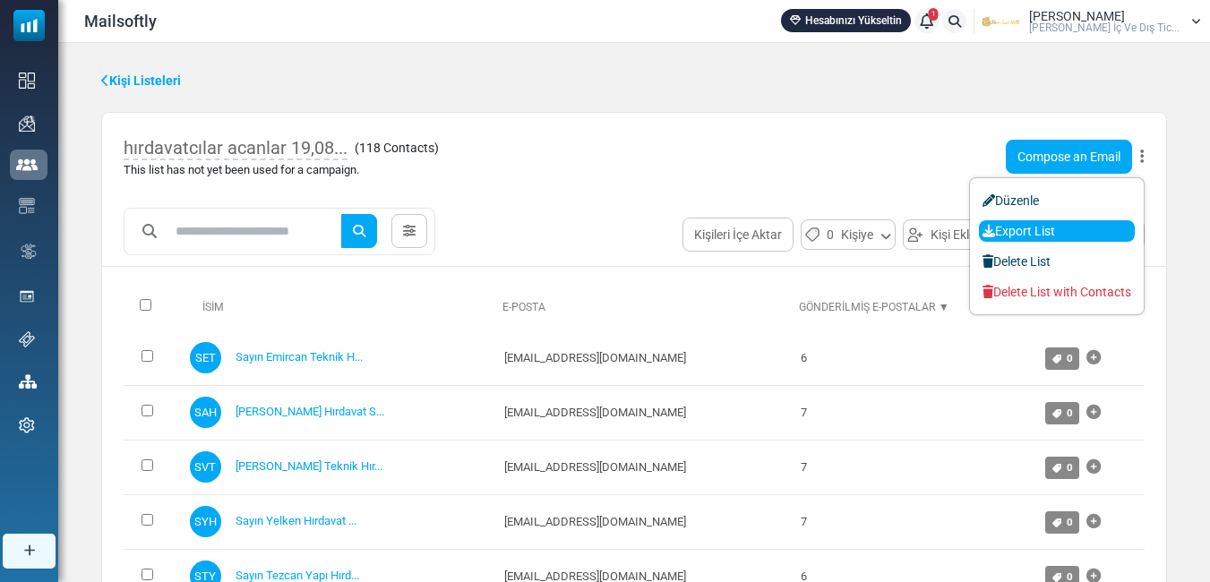
click at [1030, 228] on link "Export List" at bounding box center [1057, 230] width 156 height 21
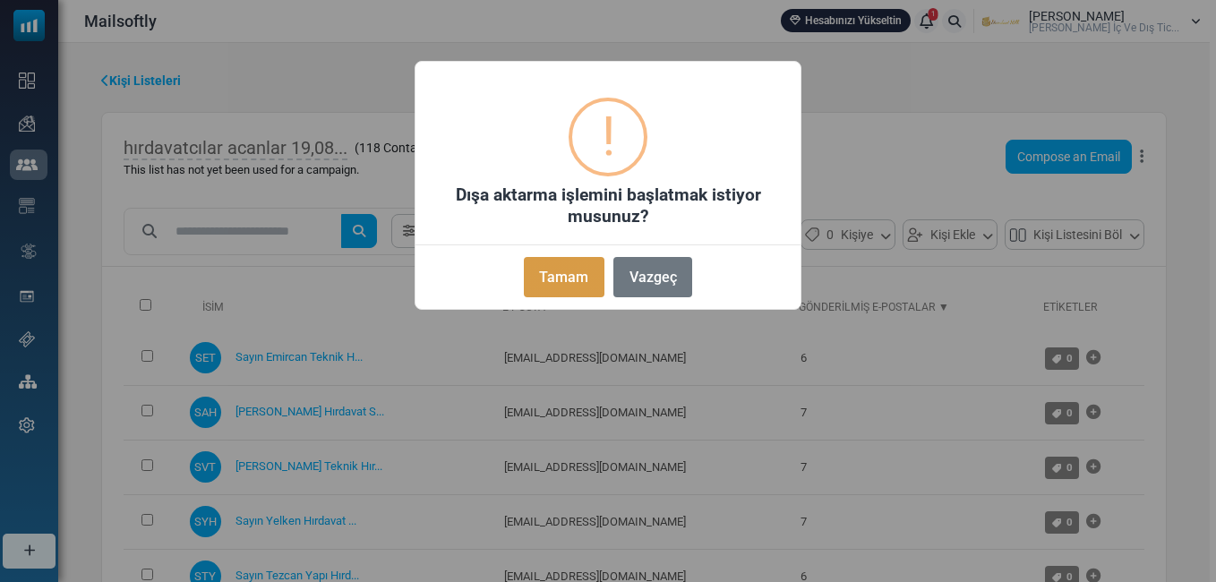
click at [543, 275] on button "Tamam" at bounding box center [564, 277] width 81 height 40
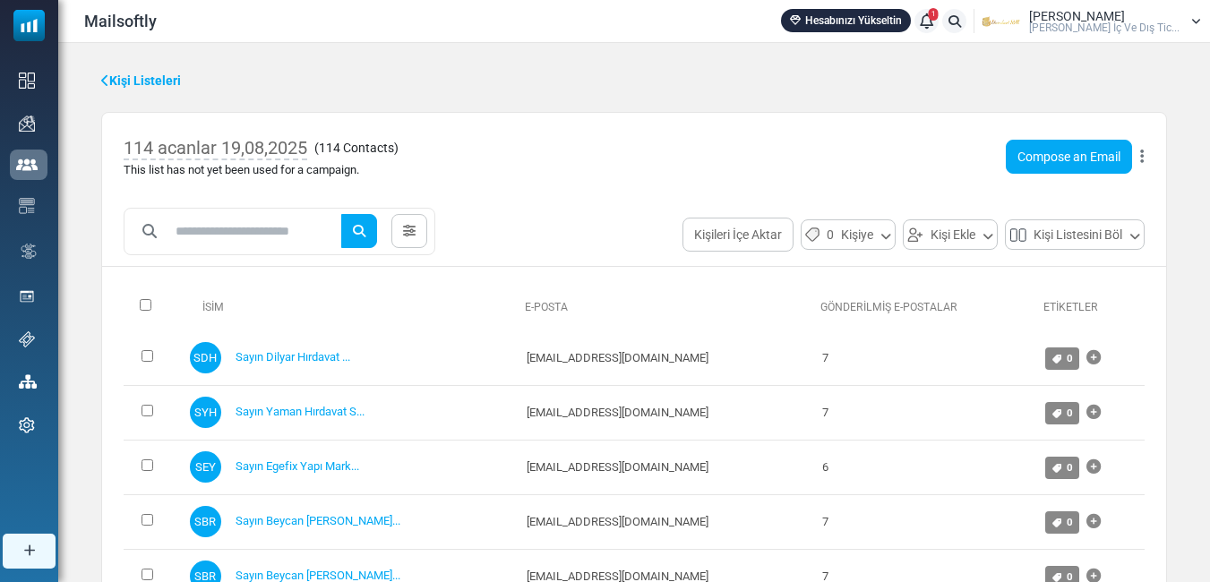
click at [1140, 157] on icon at bounding box center [1142, 157] width 4 height 1
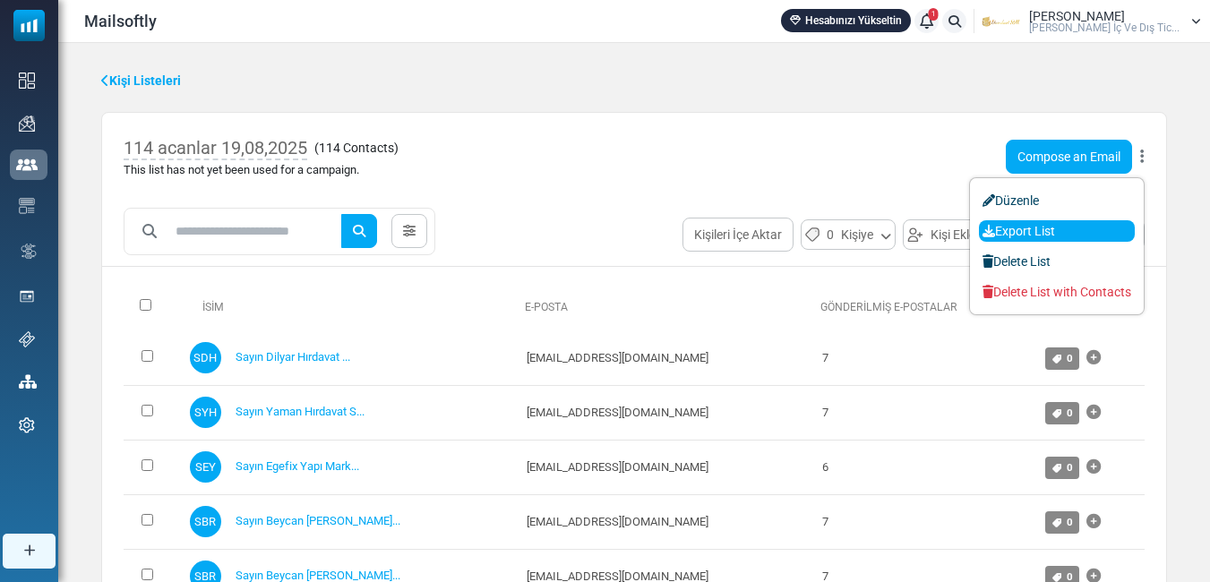
click at [1036, 230] on link "Export List" at bounding box center [1057, 230] width 156 height 21
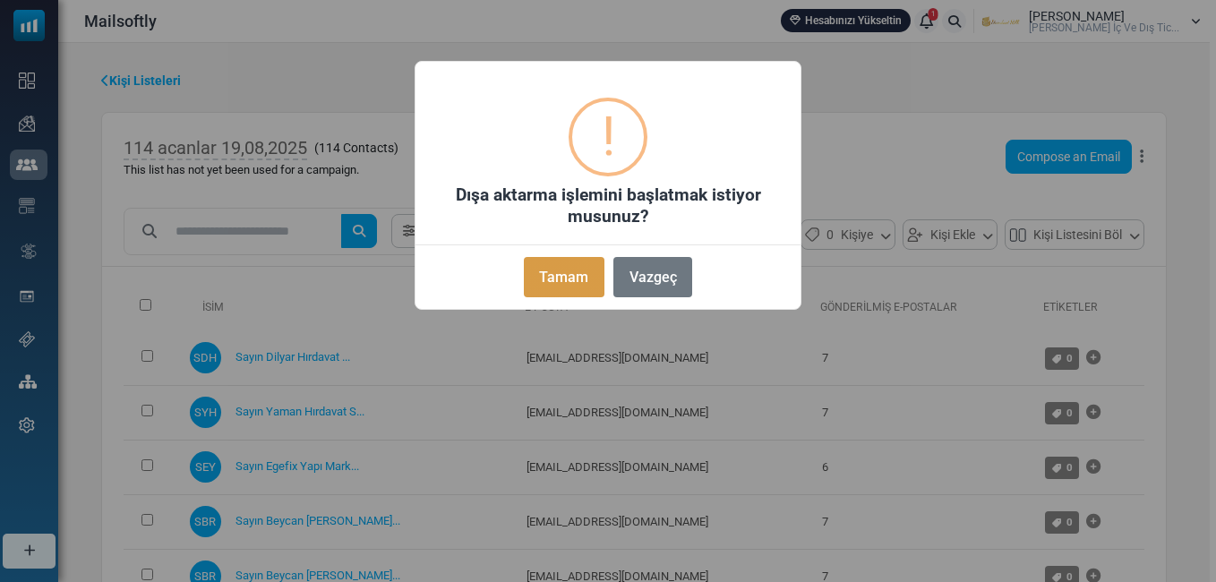
click at [571, 285] on button "Tamam" at bounding box center [564, 277] width 81 height 40
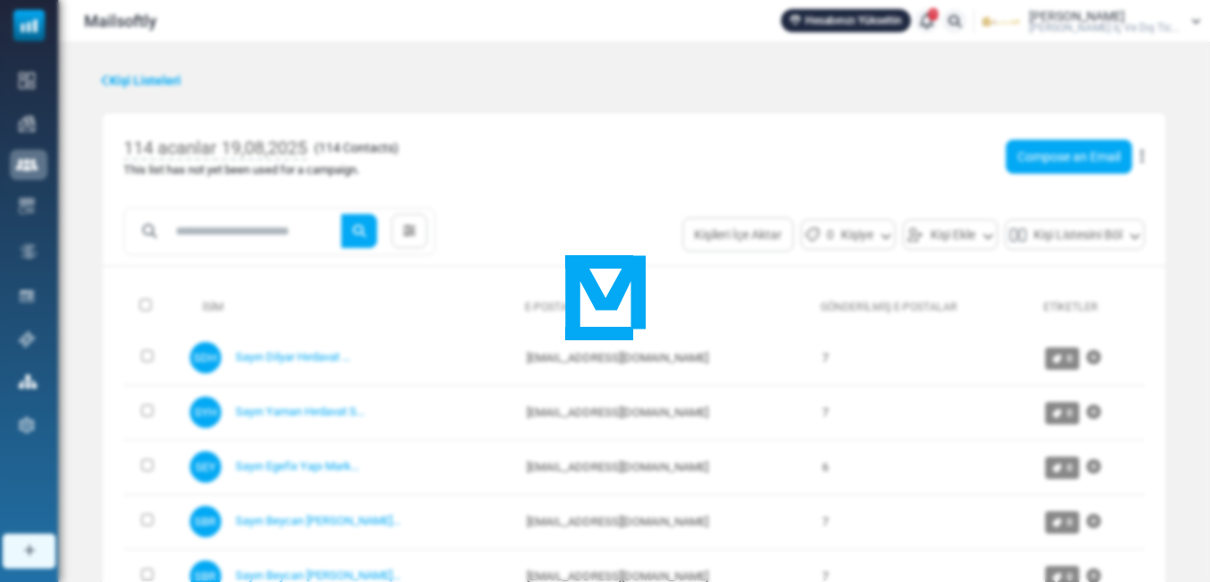
click at [612, 39] on div at bounding box center [605, 291] width 1210 height 582
